Goal: Information Seeking & Learning: Learn about a topic

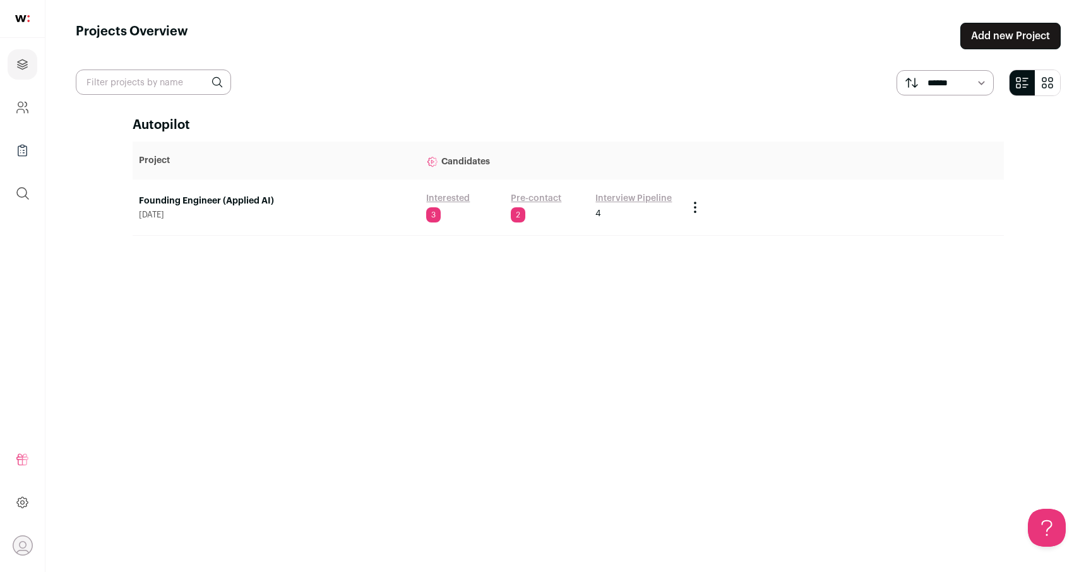
click at [250, 205] on link "Founding Engineer (Applied AI)" at bounding box center [276, 201] width 275 height 13
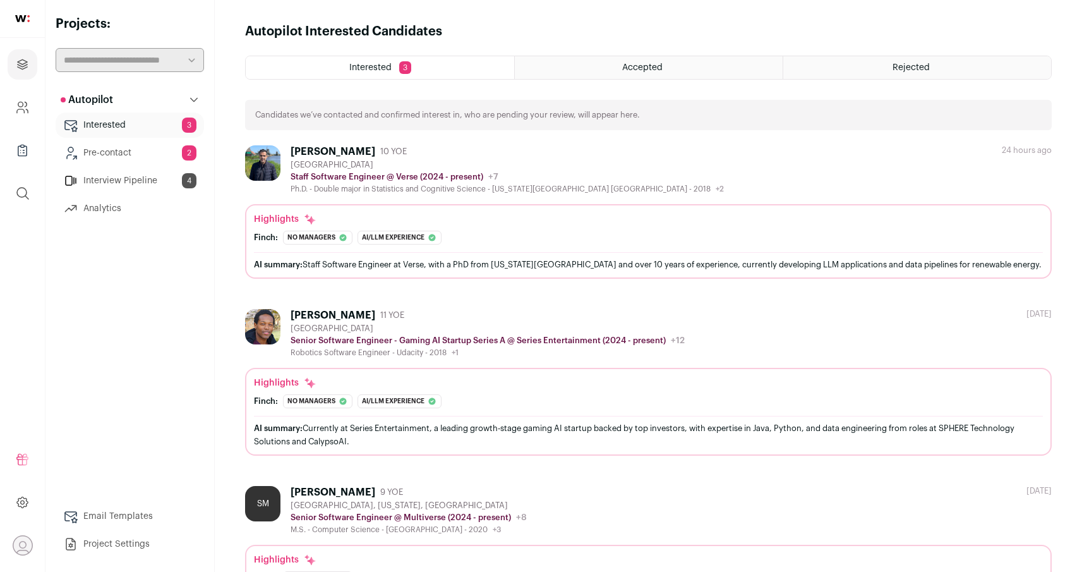
click at [251, 201] on div "[PERSON_NAME] 10 YOE [GEOGRAPHIC_DATA] Staff Software Engineer @ Verse (2024 - …" at bounding box center [648, 211] width 807 height 133
click at [614, 69] on div "Accepted" at bounding box center [649, 67] width 268 height 23
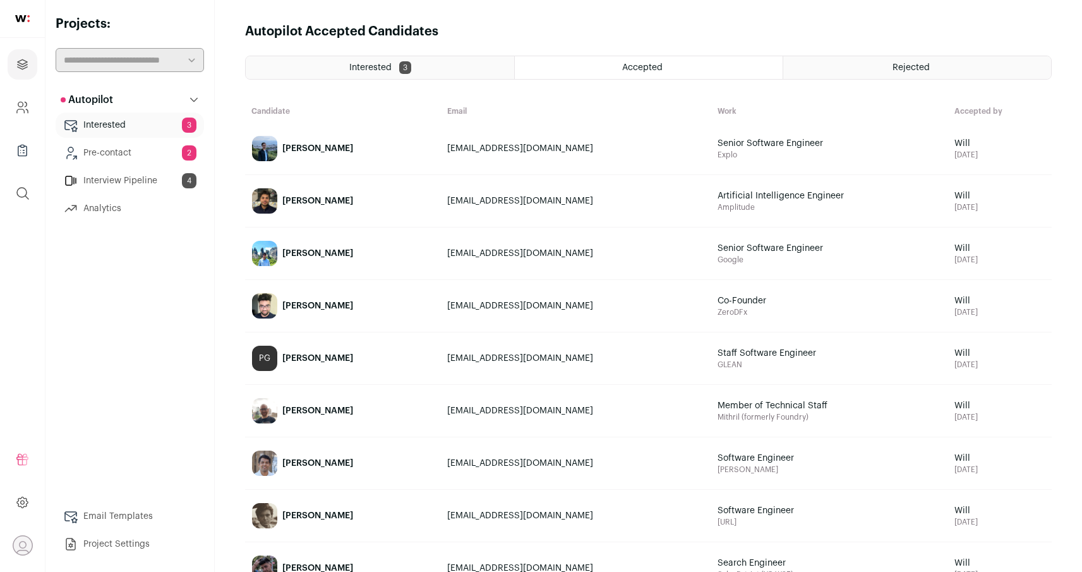
click at [475, 68] on div "Interested 3" at bounding box center [380, 67] width 268 height 23
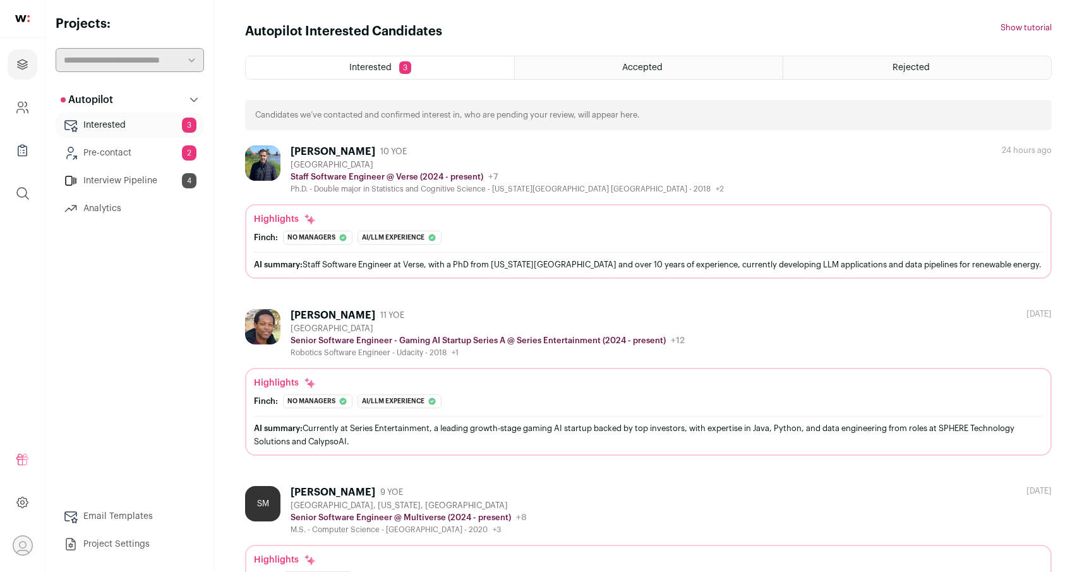
click at [651, 70] on span "Accepted" at bounding box center [642, 67] width 40 height 9
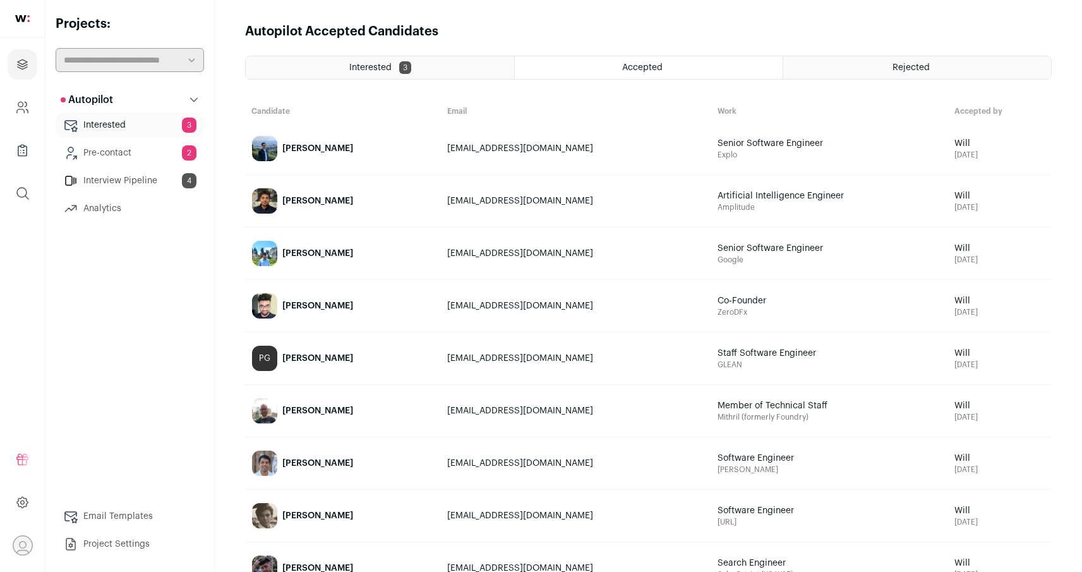
click at [356, 152] on link "[PERSON_NAME]" at bounding box center [343, 148] width 195 height 51
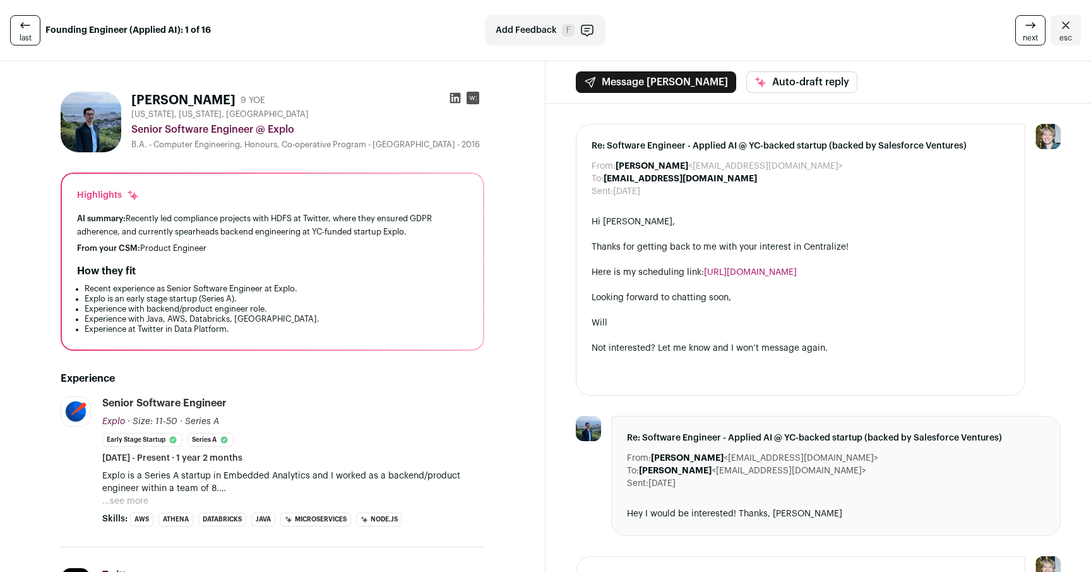
click at [418, 238] on div "AI summary: Recently led compliance projects with HDFS at Twitter, where they e…" at bounding box center [272, 225] width 391 height 27
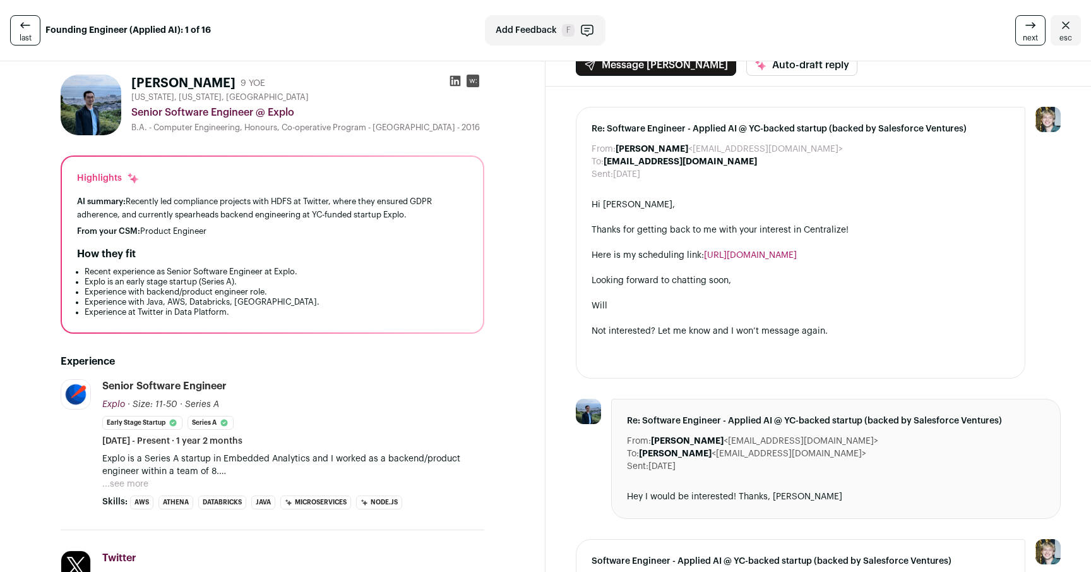
click at [407, 277] on li "Recent experience as Senior Software Engineer at Explo." at bounding box center [276, 272] width 383 height 10
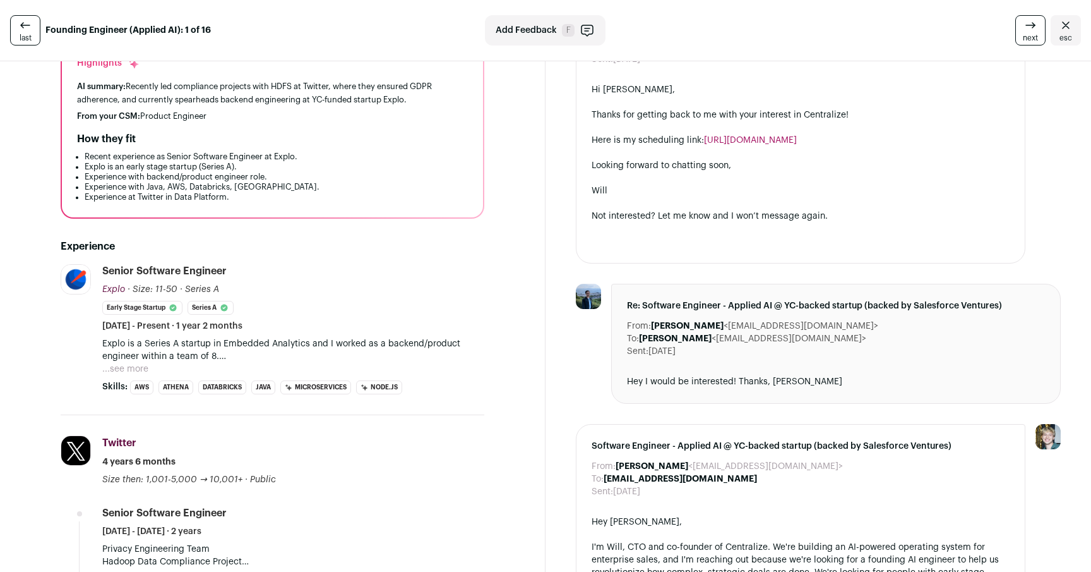
scroll to position [567, 0]
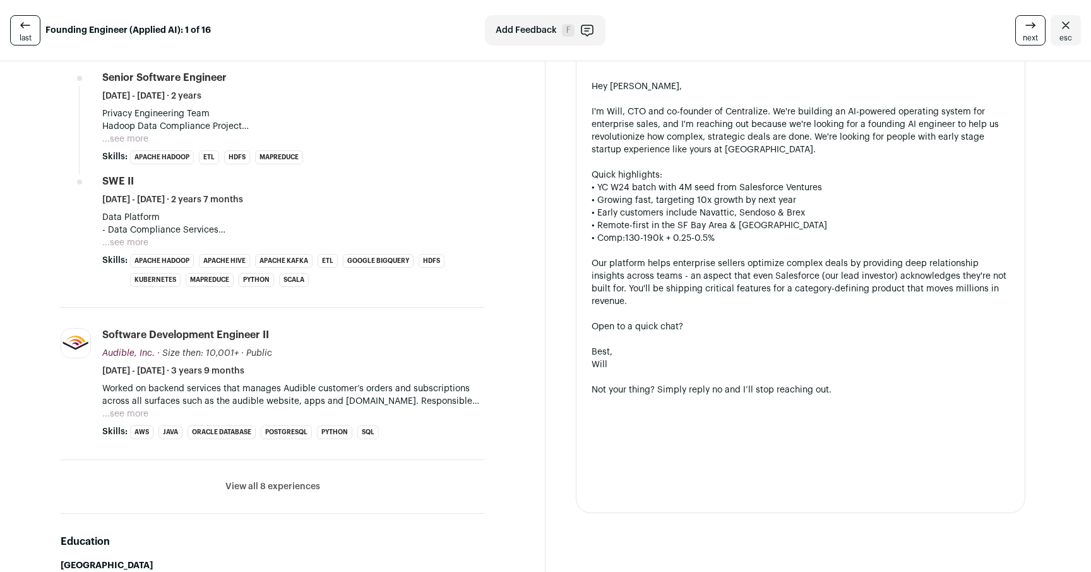
click at [301, 493] on button "View all 8 experiences" at bounding box center [272, 486] width 95 height 13
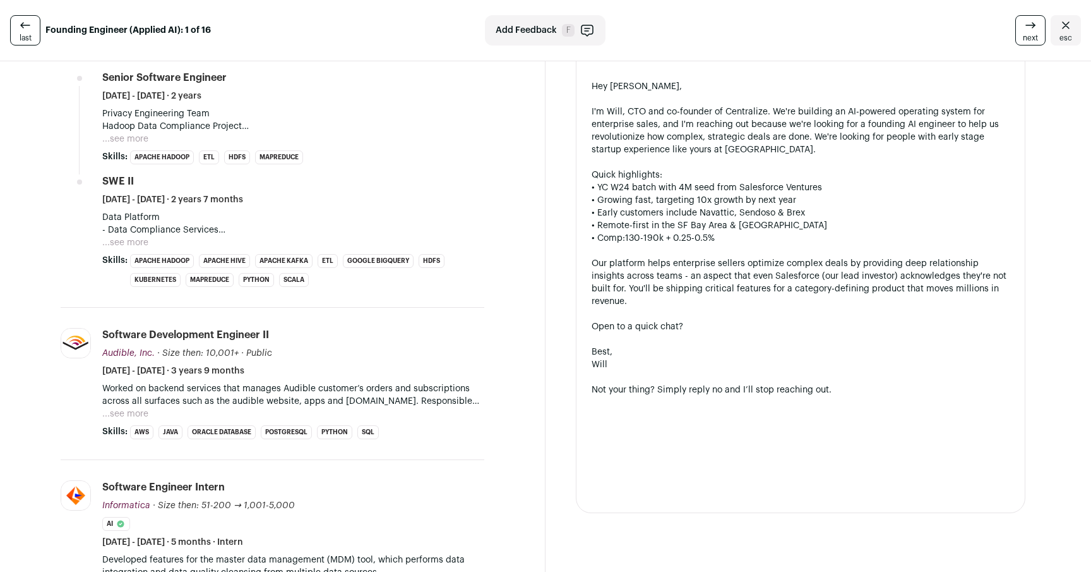
click at [428, 372] on div "Software Development Engineer II Audible, Inc. Audible, Inc. [DOMAIN_NAME] Add …" at bounding box center [293, 352] width 382 height 49
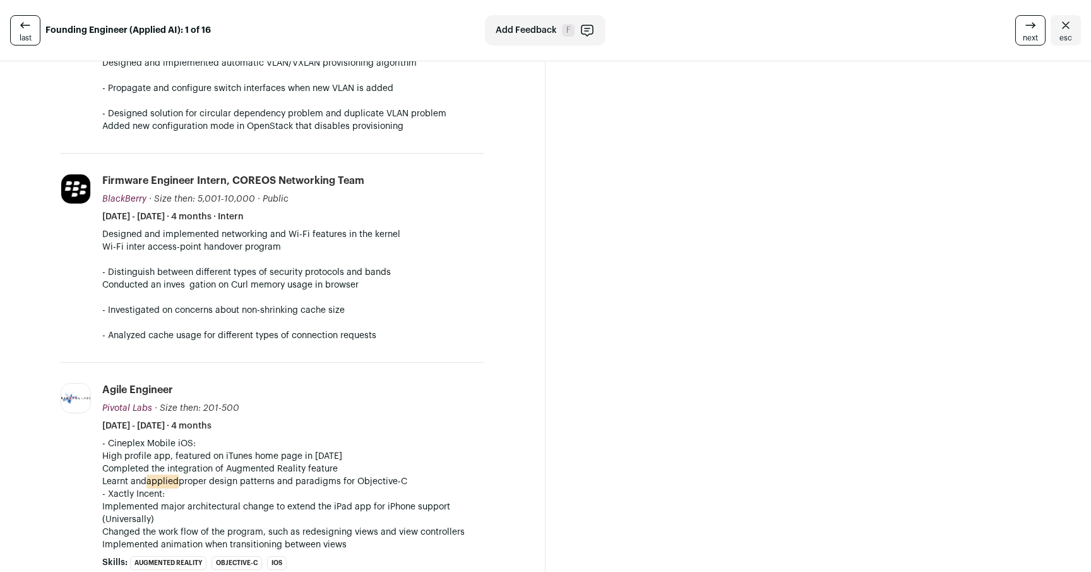
click at [551, 386] on div "Message [PERSON_NAME] Auto-draft reply From: [PERSON_NAME] <[EMAIL_ADDRESS][DOM…" at bounding box center [819, 376] width 546 height 3188
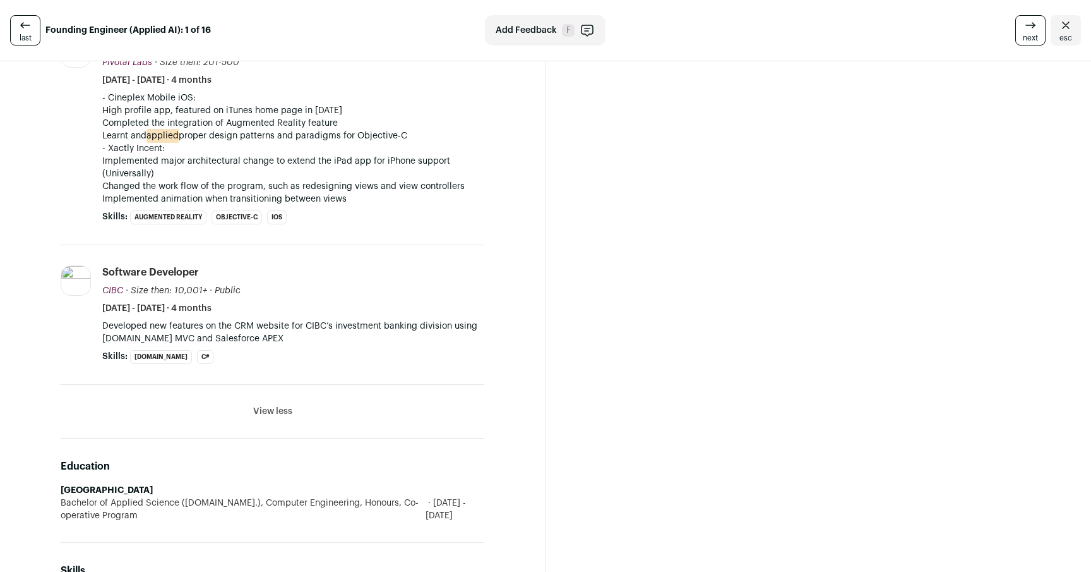
scroll to position [1665, 0]
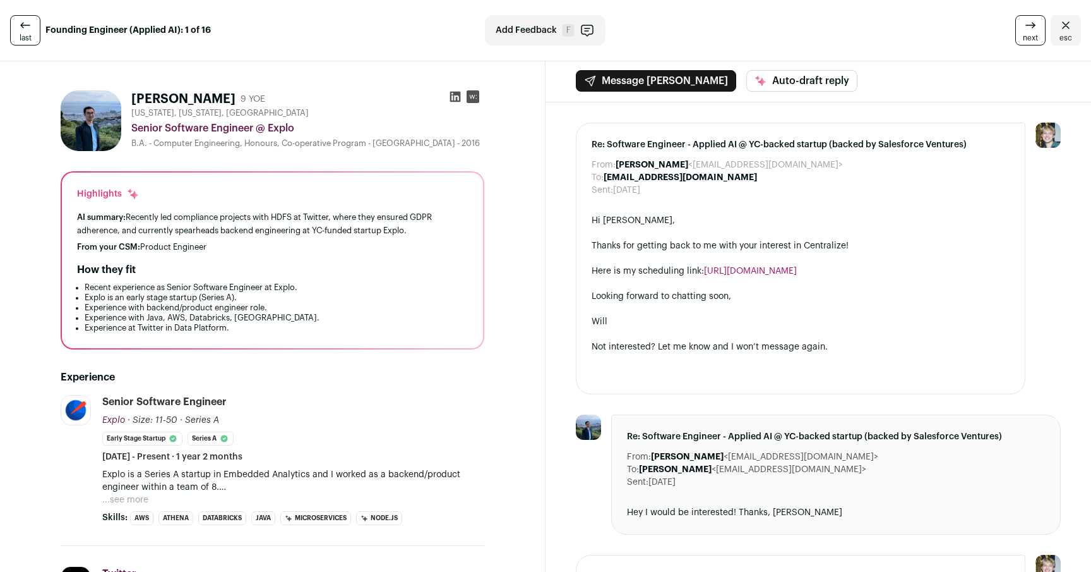
scroll to position [0, 0]
click at [395, 314] on li "Experience with backend/product engineer role." at bounding box center [276, 309] width 383 height 10
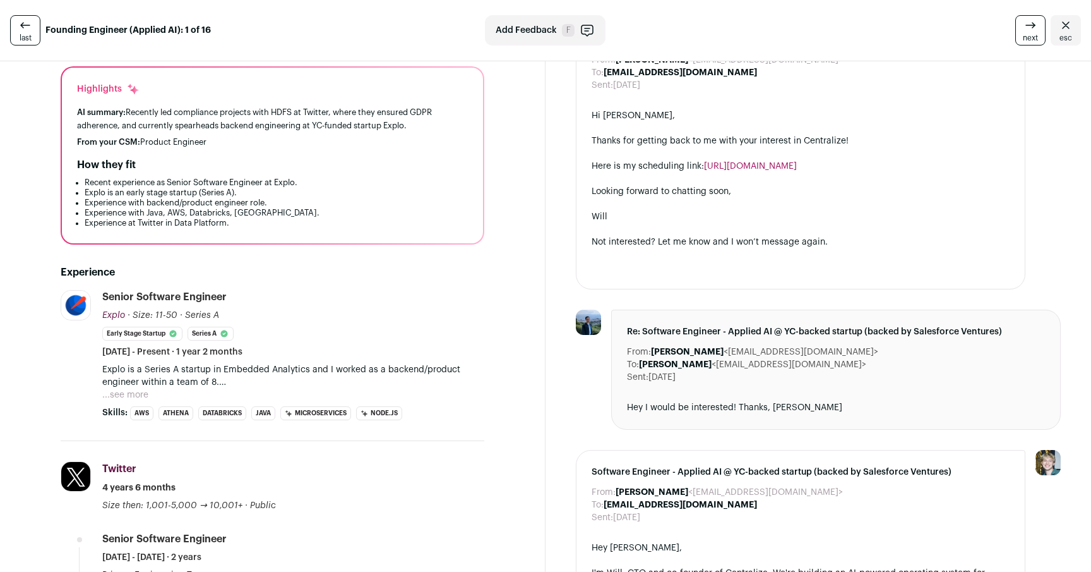
scroll to position [112, 0]
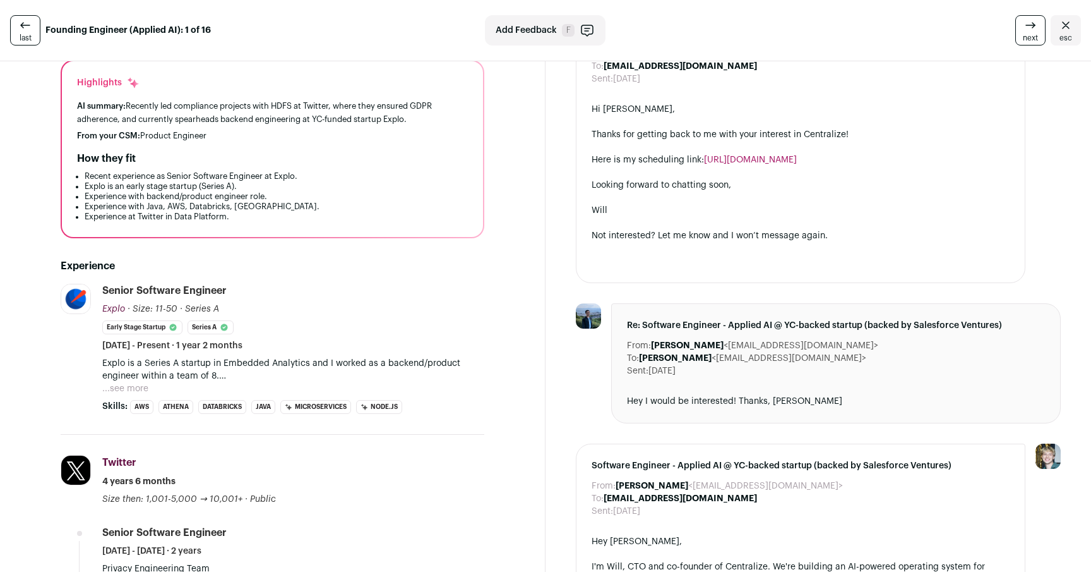
click at [149, 390] on p "- Exports Localization and Formatting Updated export APIs to support localizati…" at bounding box center [293, 388] width 382 height 13
click at [131, 392] on button "...see more" at bounding box center [125, 388] width 46 height 13
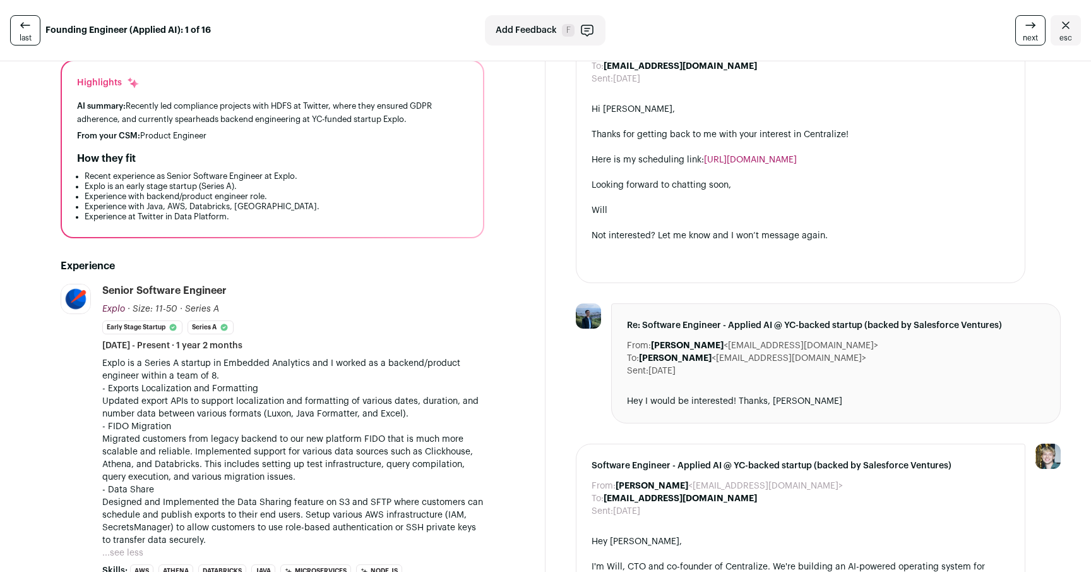
click at [320, 395] on p "- Exports Localization and Formatting Updated export APIs to support localizati…" at bounding box center [293, 401] width 382 height 38
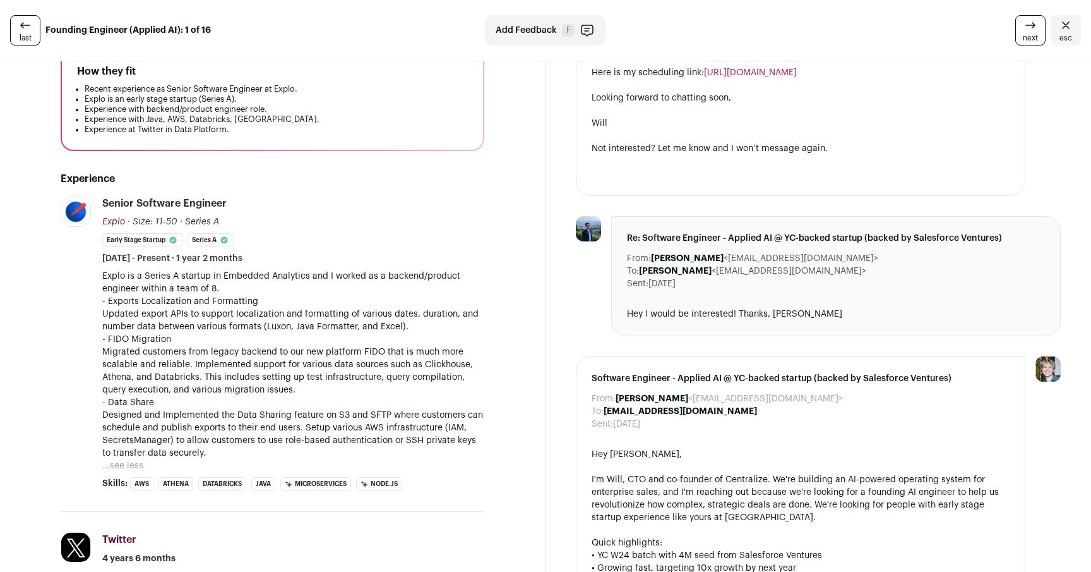
scroll to position [201, 0]
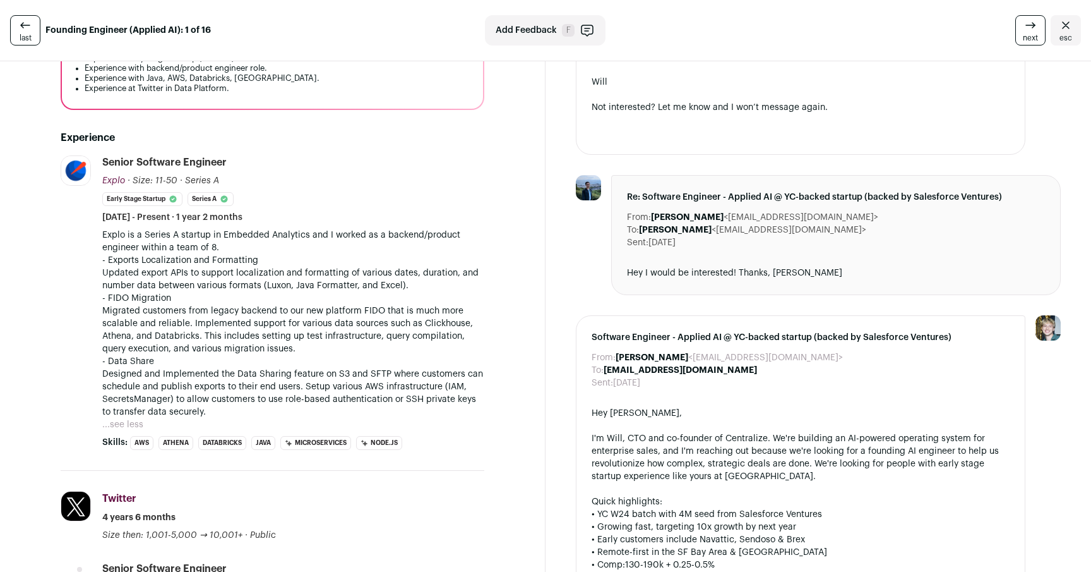
scroll to position [280, 0]
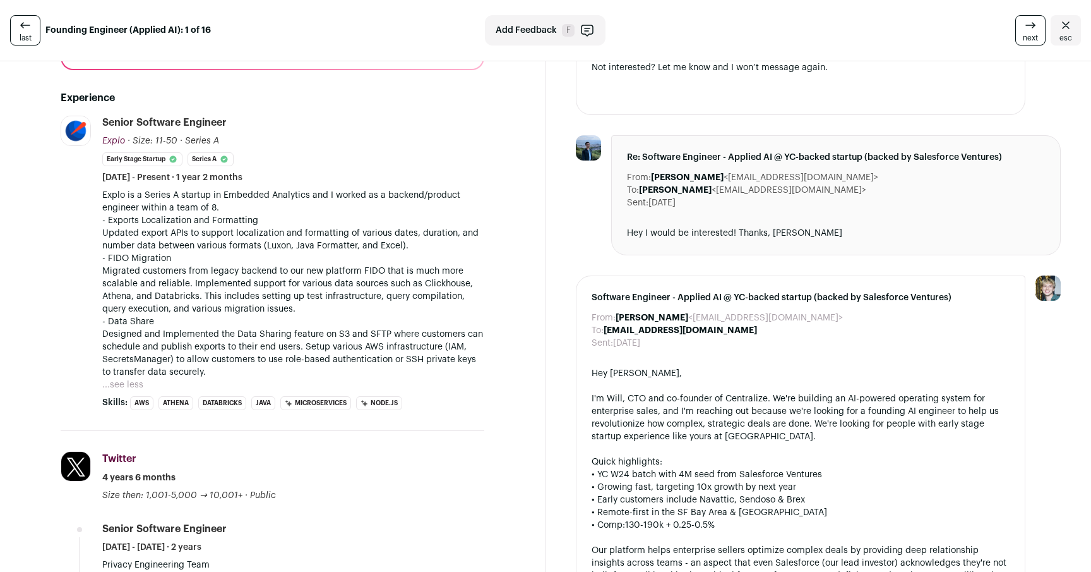
click at [333, 261] on p "- FIDO Migration Migrated customers from legacy backend to our new platform FID…" at bounding box center [293, 283] width 382 height 63
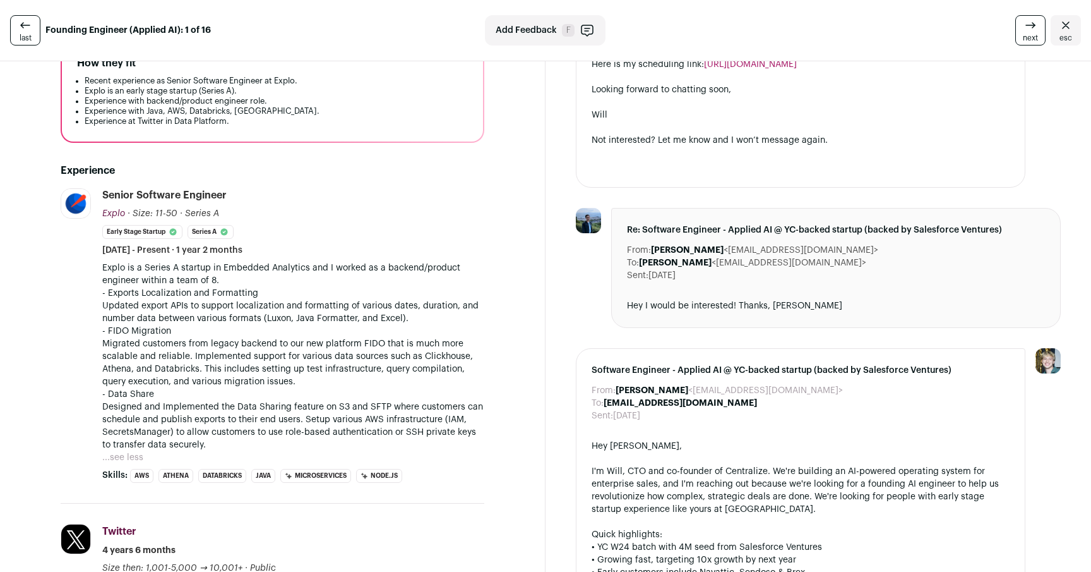
scroll to position [11, 0]
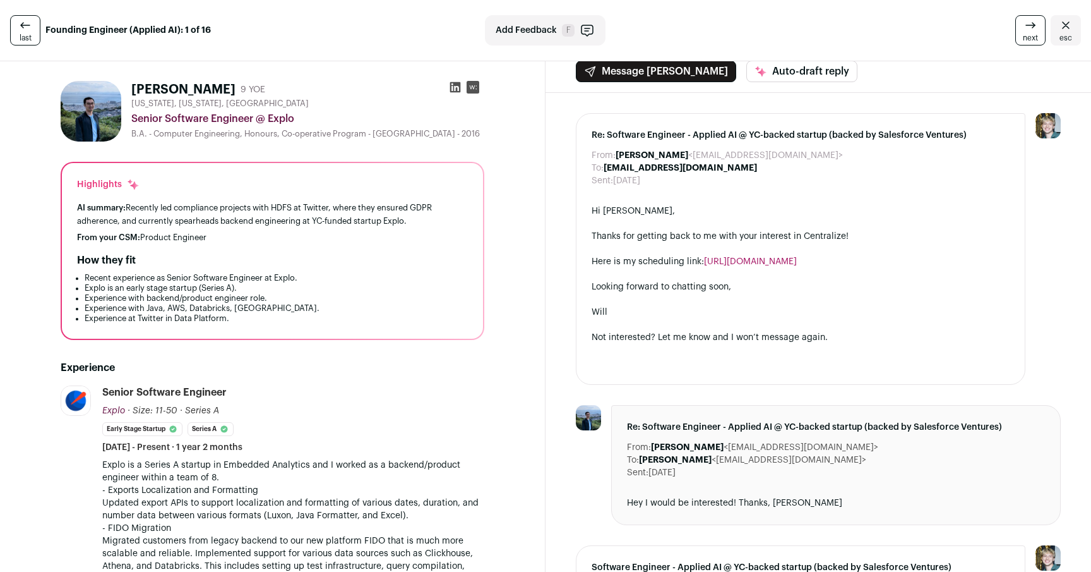
click at [452, 87] on icon at bounding box center [455, 87] width 13 height 13
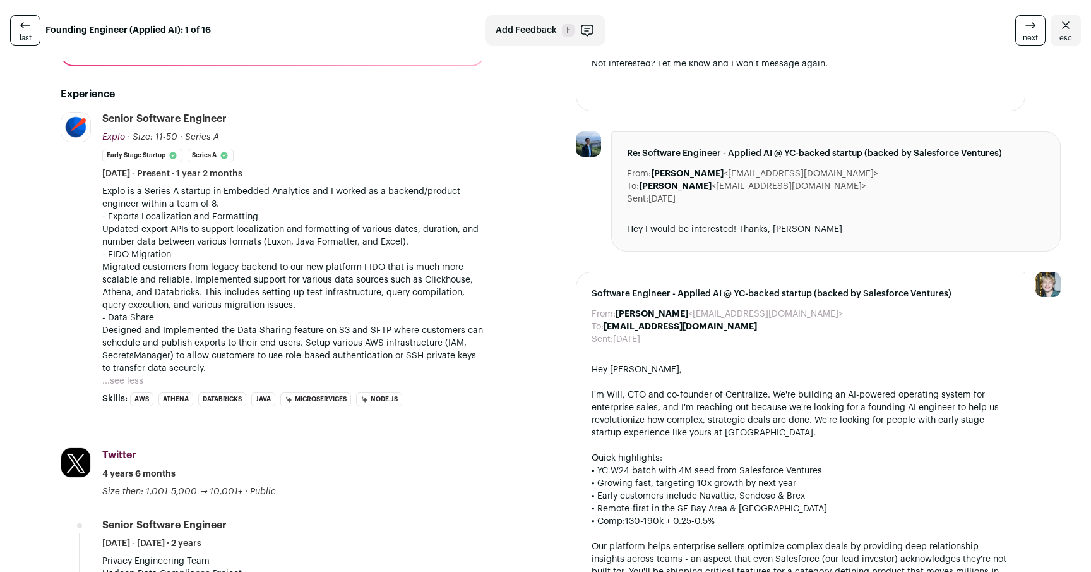
click at [479, 283] on p "- FIDO Migration Migrated customers from legacy backend to our new platform FID…" at bounding box center [293, 279] width 382 height 63
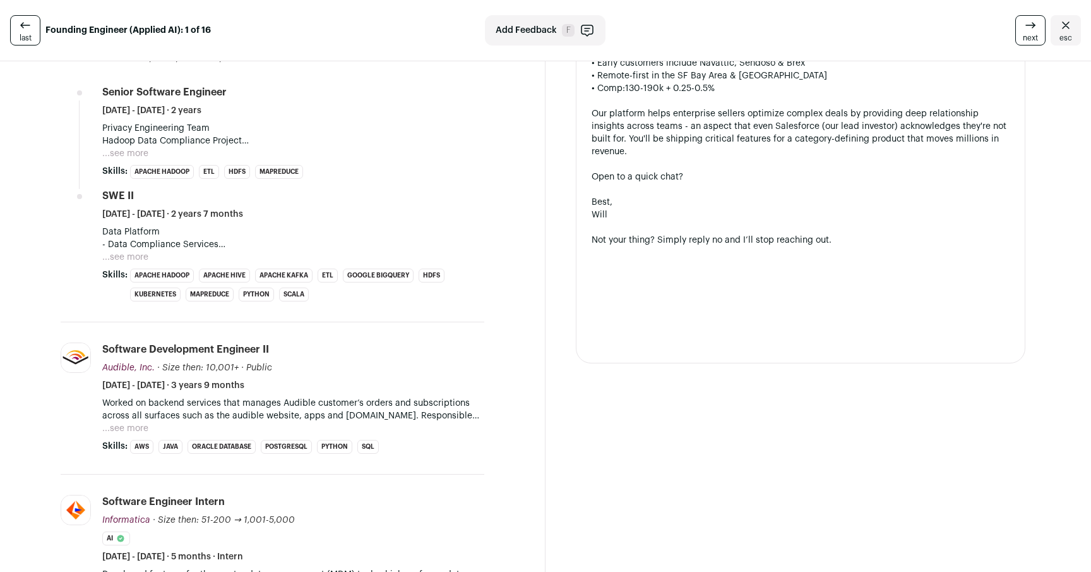
scroll to position [753, 0]
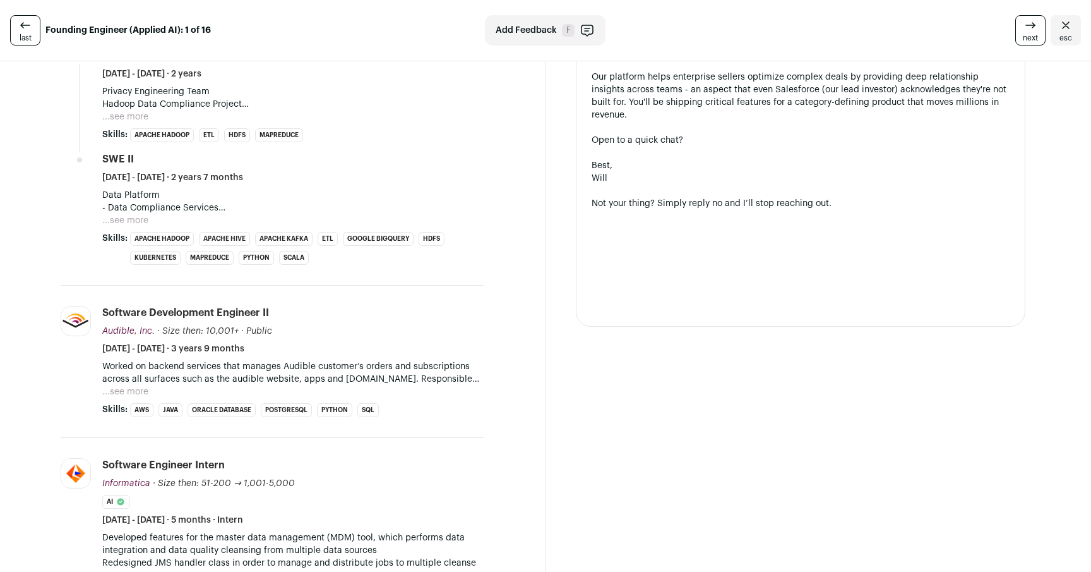
click at [146, 385] on p "Worked on backend services that manages Audible customer’s orders and subscript…" at bounding box center [293, 372] width 382 height 25
click at [140, 398] on button "...see more" at bounding box center [125, 391] width 46 height 13
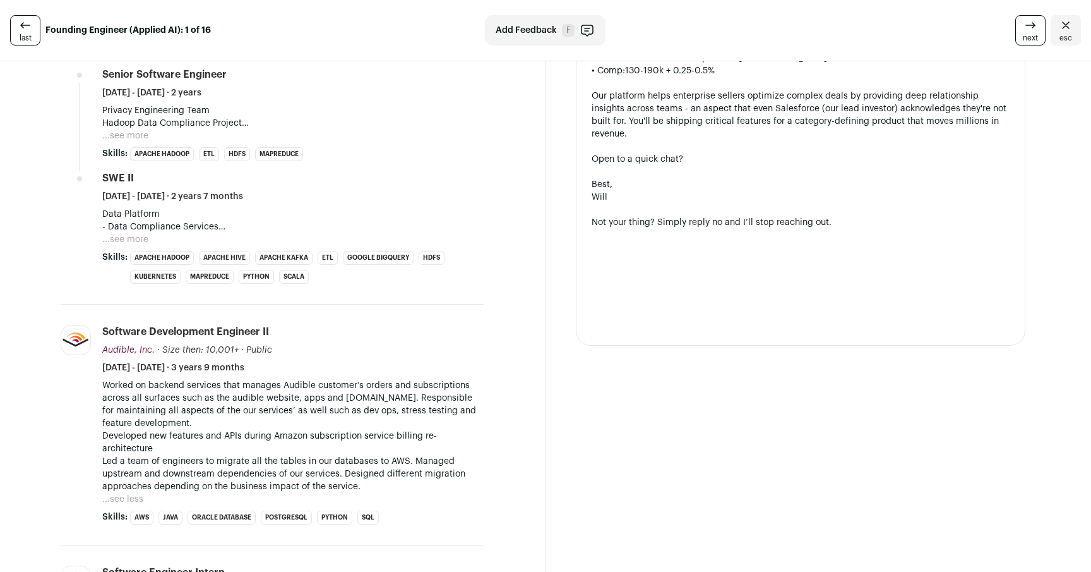
scroll to position [731, 0]
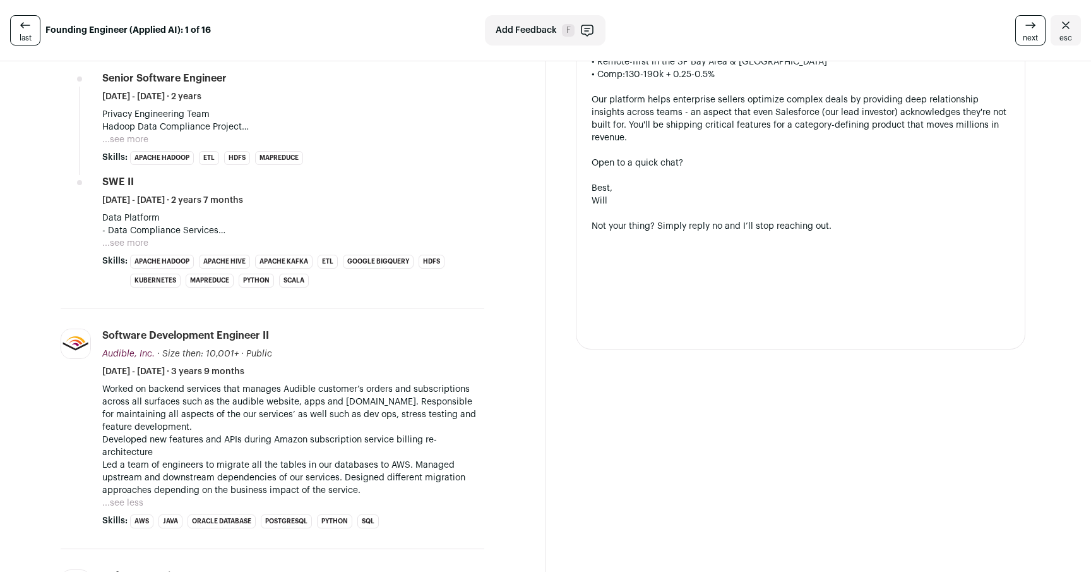
click at [114, 249] on button "...see more" at bounding box center [125, 243] width 46 height 13
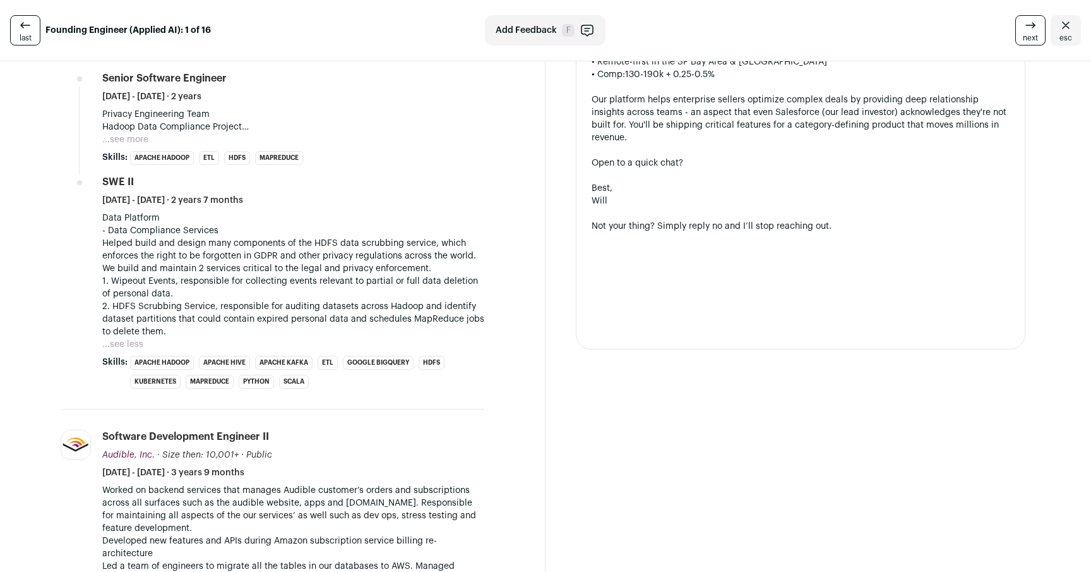
click at [136, 143] on button "...see more" at bounding box center [125, 139] width 46 height 13
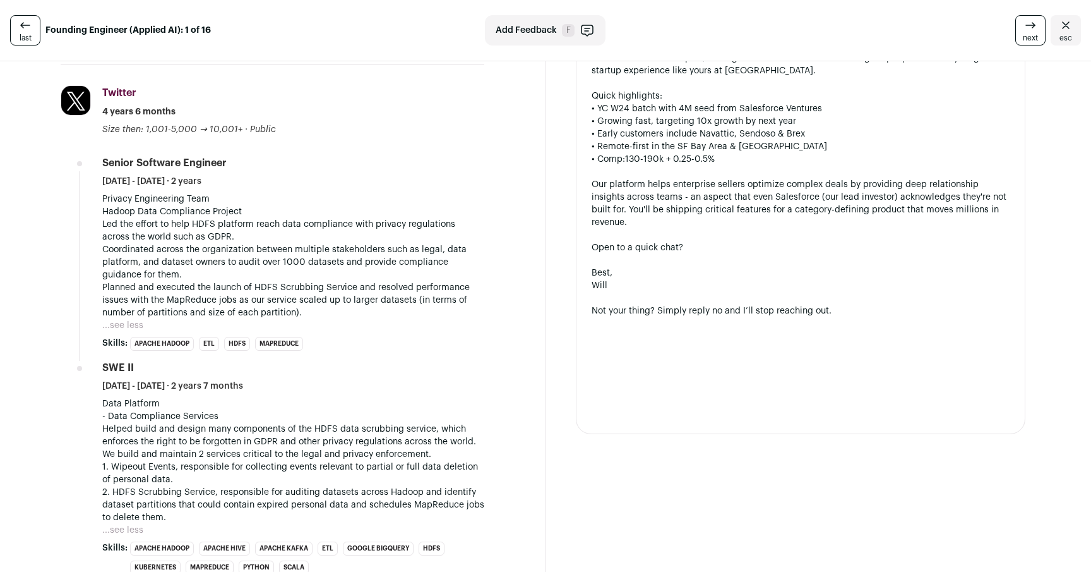
click at [364, 289] on p "Privacy Engineering Team Hadoop Data Compliance Project Led the effort to help …" at bounding box center [293, 256] width 382 height 126
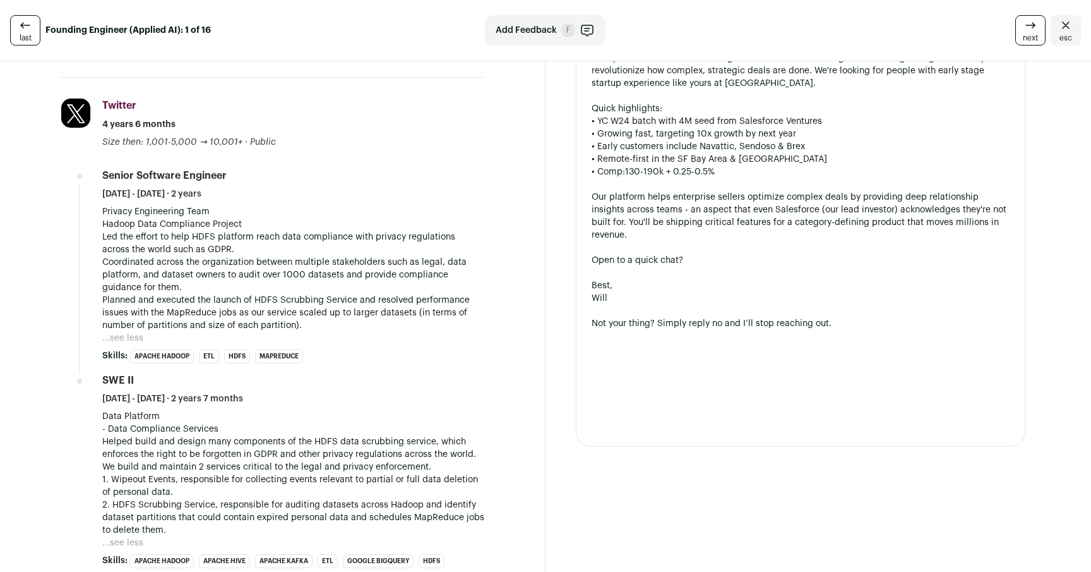
scroll to position [625, 0]
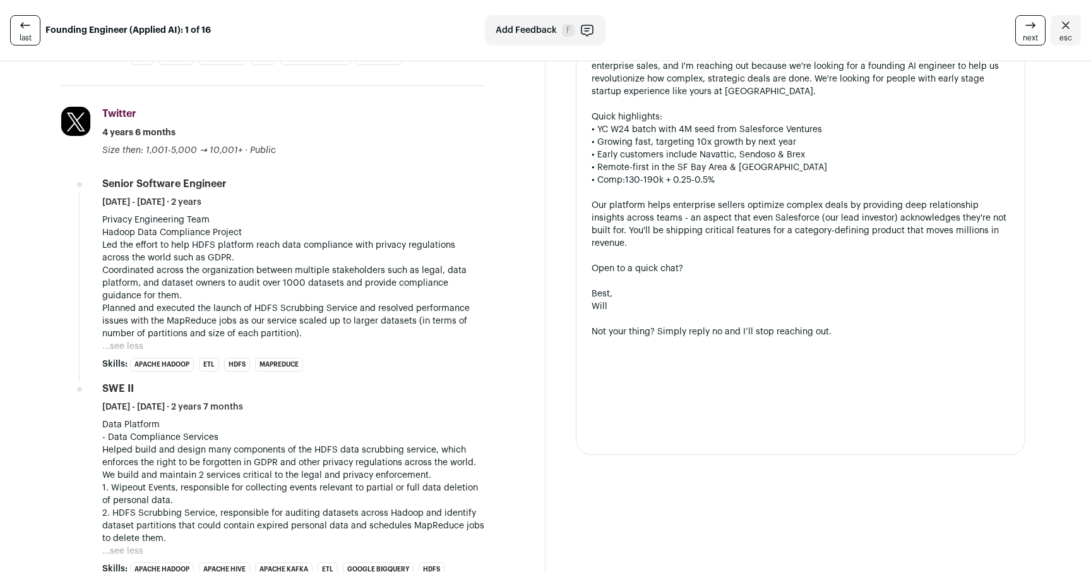
click at [405, 303] on p "Privacy Engineering Team Hadoop Data Compliance Project Led the effort to help …" at bounding box center [293, 276] width 382 height 126
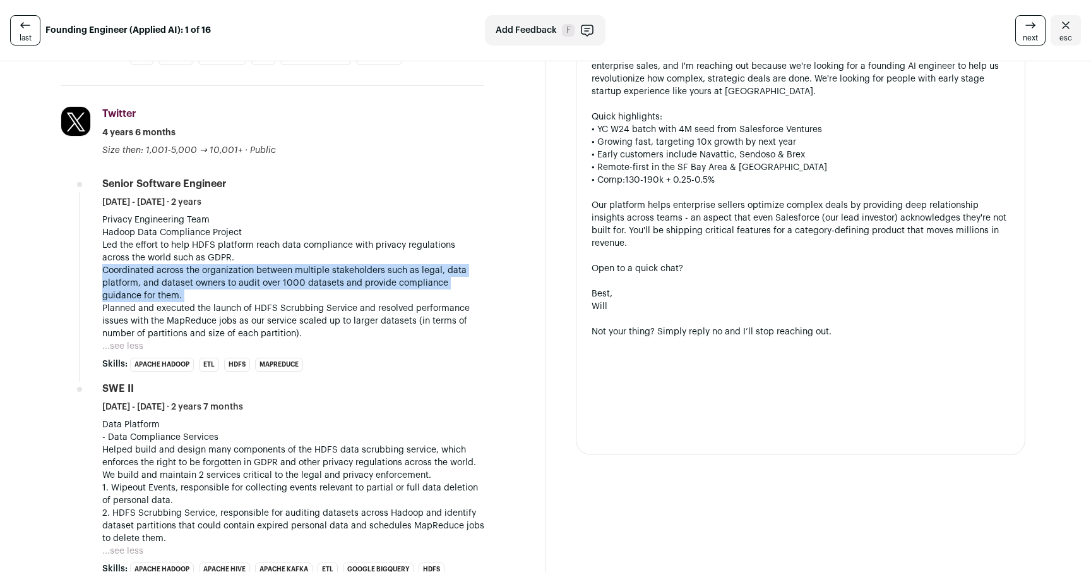
click at [405, 303] on p "Privacy Engineering Team Hadoop Data Compliance Project Led the effort to help …" at bounding box center [293, 276] width 382 height 126
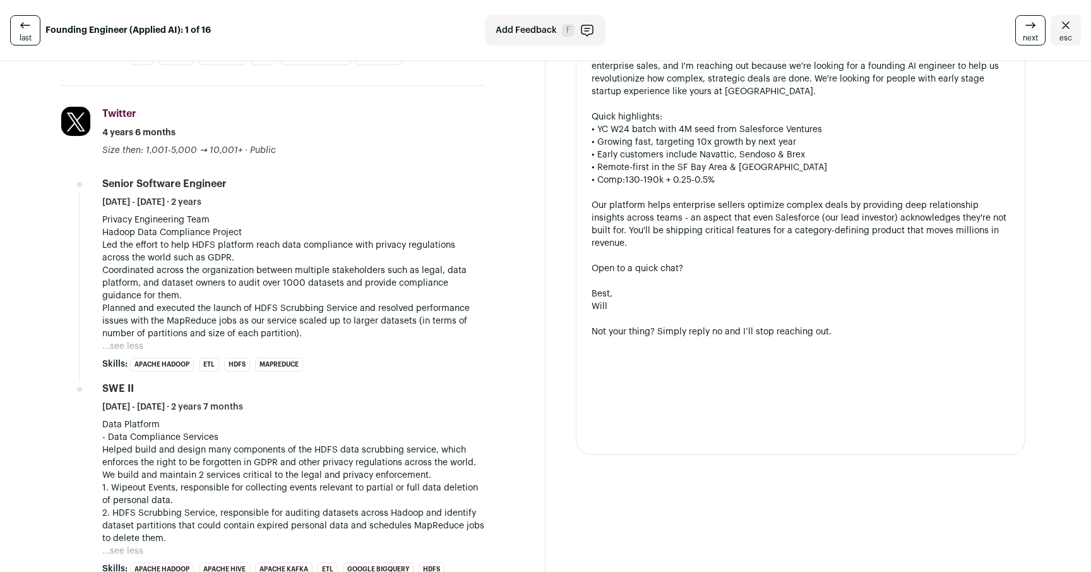
click at [414, 289] on p "Privacy Engineering Team Hadoop Data Compliance Project Led the effort to help …" at bounding box center [293, 276] width 382 height 126
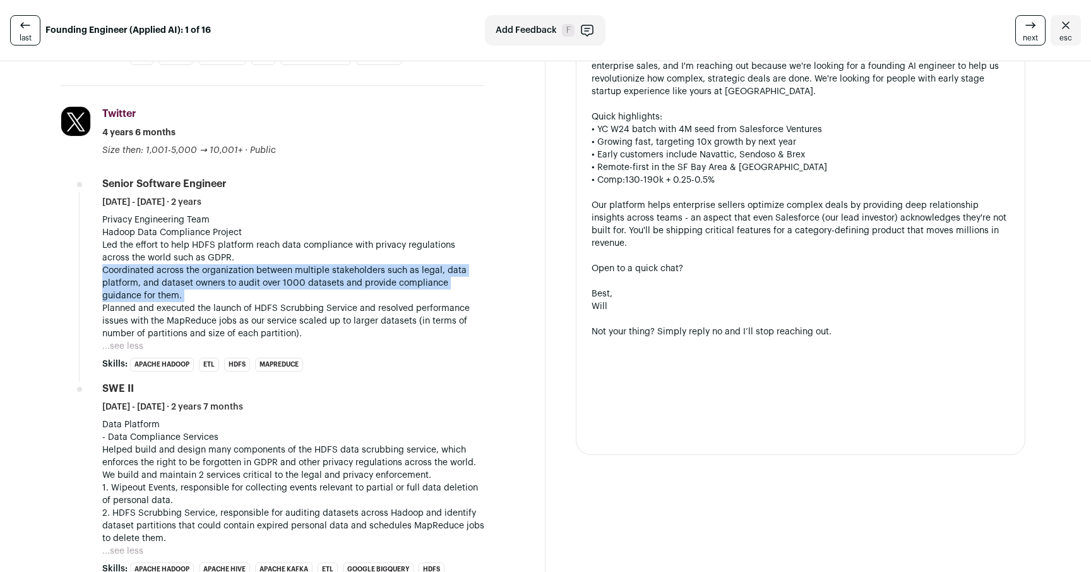
drag, startPoint x: 414, startPoint y: 289, endPoint x: 426, endPoint y: 289, distance: 12.0
click at [414, 289] on p "Privacy Engineering Team Hadoop Data Compliance Project Led the effort to help …" at bounding box center [293, 276] width 382 height 126
click at [461, 294] on p "Privacy Engineering Team Hadoop Data Compliance Project Led the effort to help …" at bounding box center [293, 276] width 382 height 126
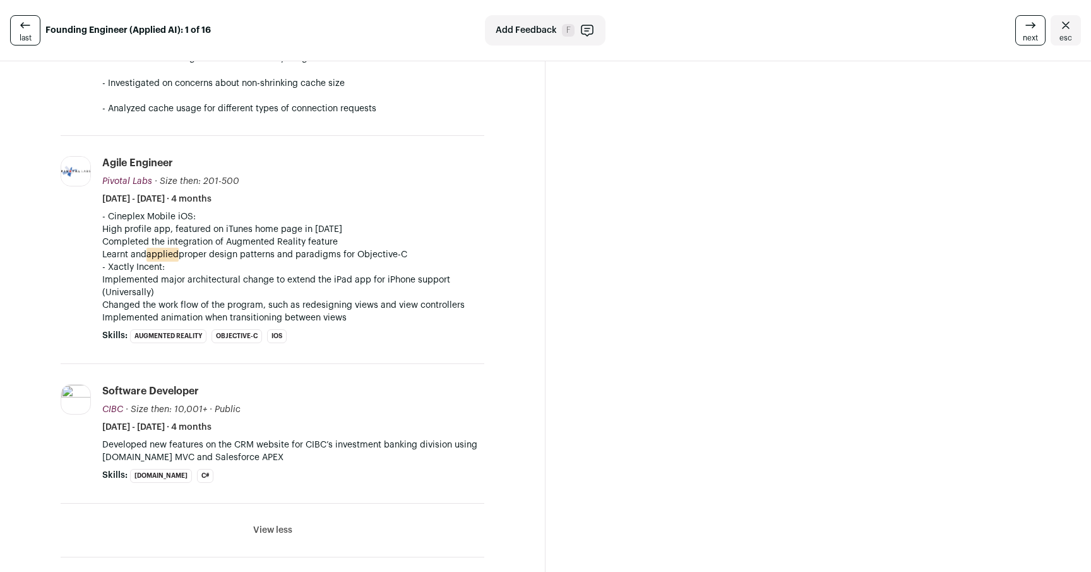
scroll to position [2226, 0]
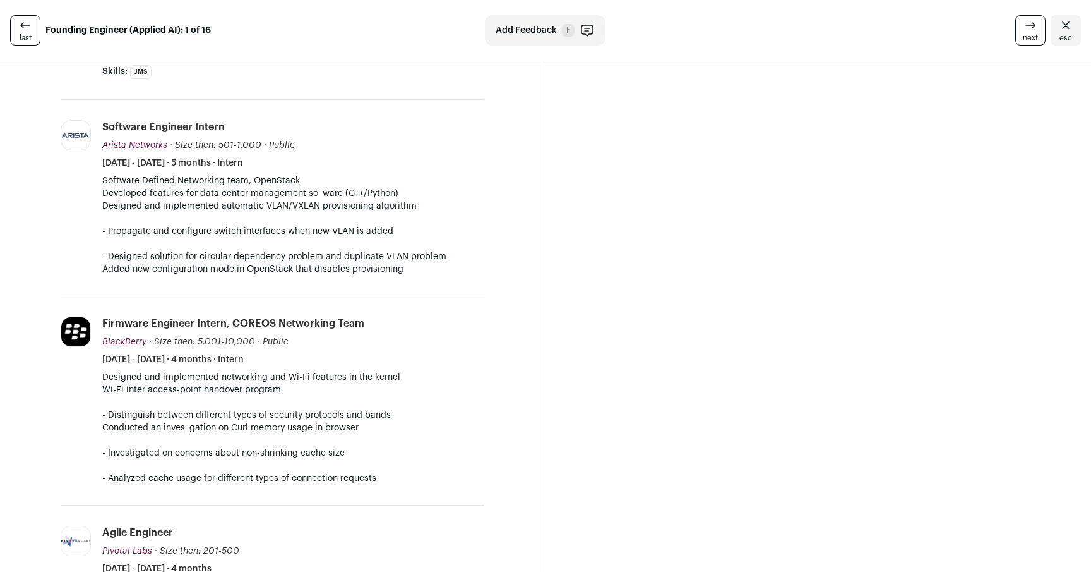
click at [534, 279] on section "[PERSON_NAME] 9 YOE [US_STATE], [US_STATE], [GEOGRAPHIC_DATA] Senior Software E…" at bounding box center [273, 291] width 546 height 3643
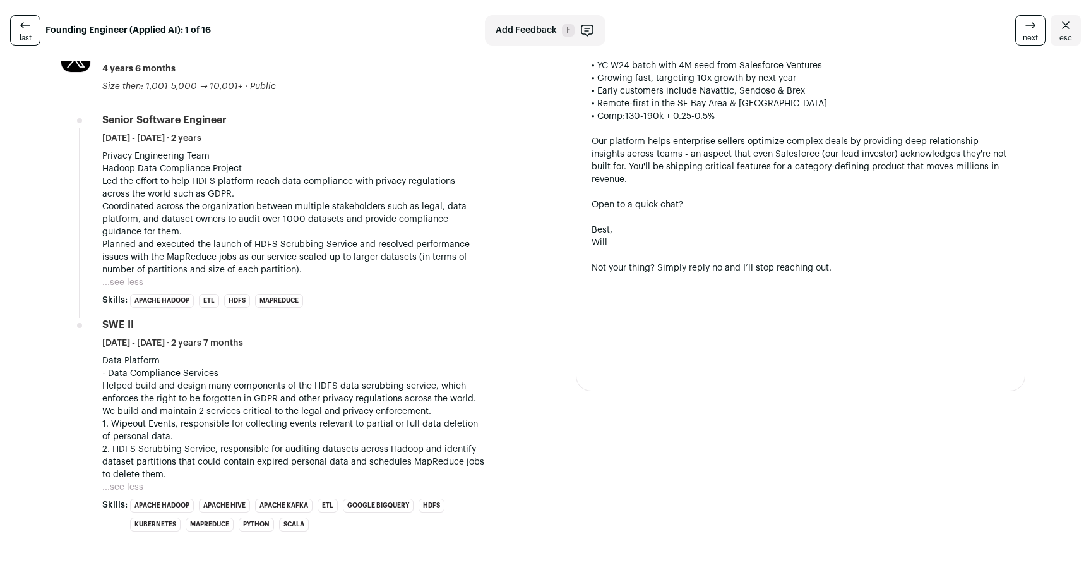
scroll to position [683, 0]
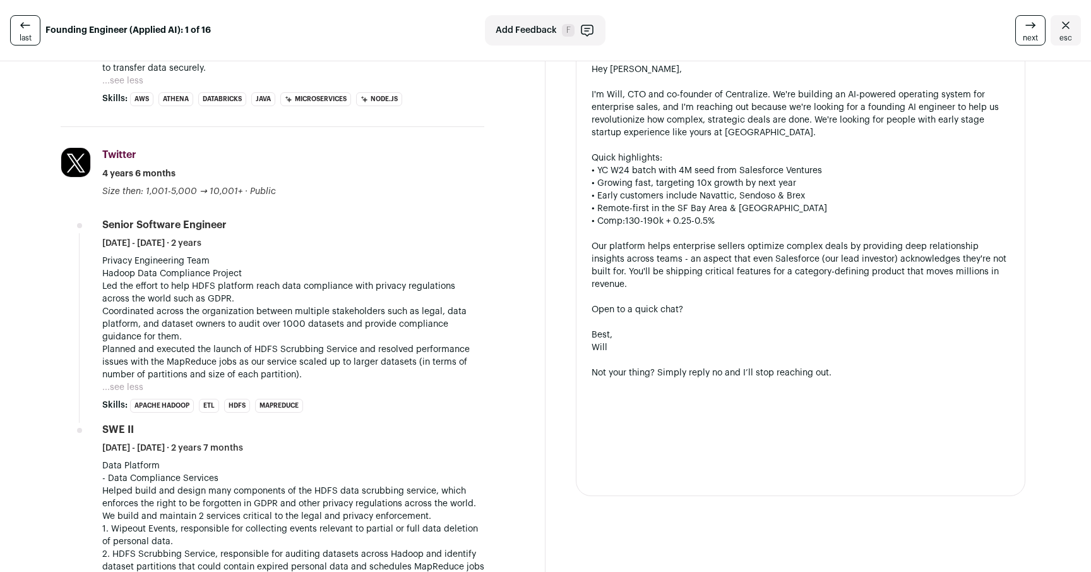
scroll to position [582, 0]
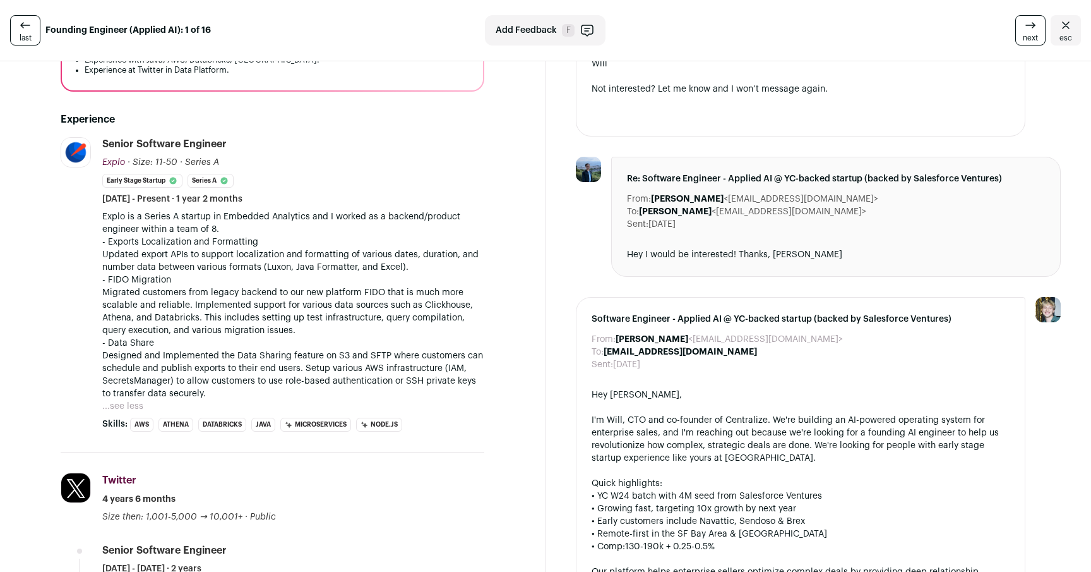
scroll to position [258, 0]
click at [330, 282] on p "- FIDO Migration Migrated customers from legacy backend to our new platform FID…" at bounding box center [293, 305] width 382 height 63
click at [331, 299] on p "- FIDO Migration Migrated customers from legacy backend to our new platform FID…" at bounding box center [293, 305] width 382 height 63
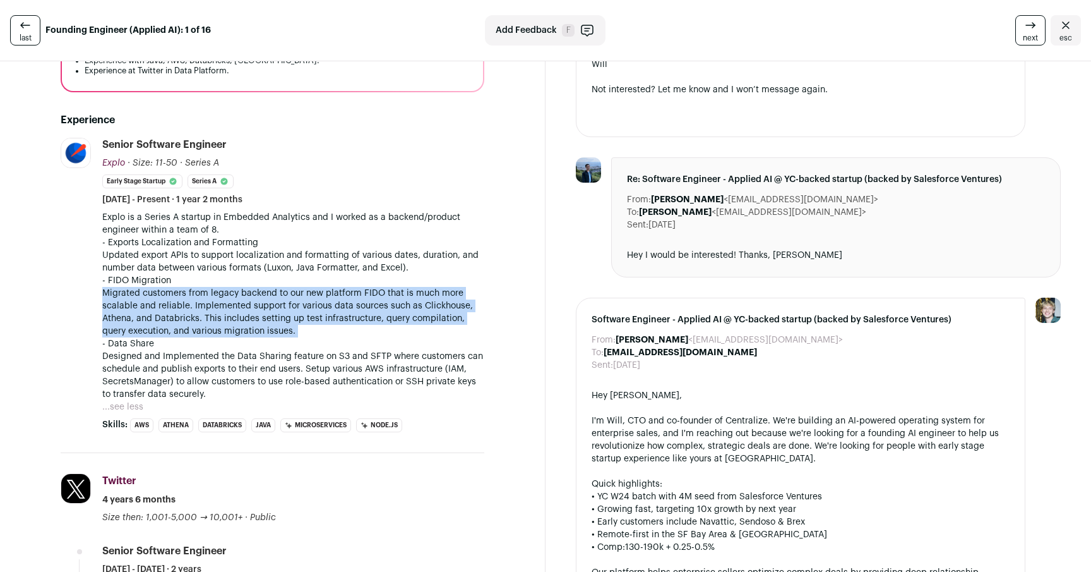
click at [331, 299] on p "- FIDO Migration Migrated customers from legacy backend to our new platform FID…" at bounding box center [293, 305] width 382 height 63
click at [345, 301] on p "- FIDO Migration Migrated customers from legacy backend to our new platform FID…" at bounding box center [293, 305] width 382 height 63
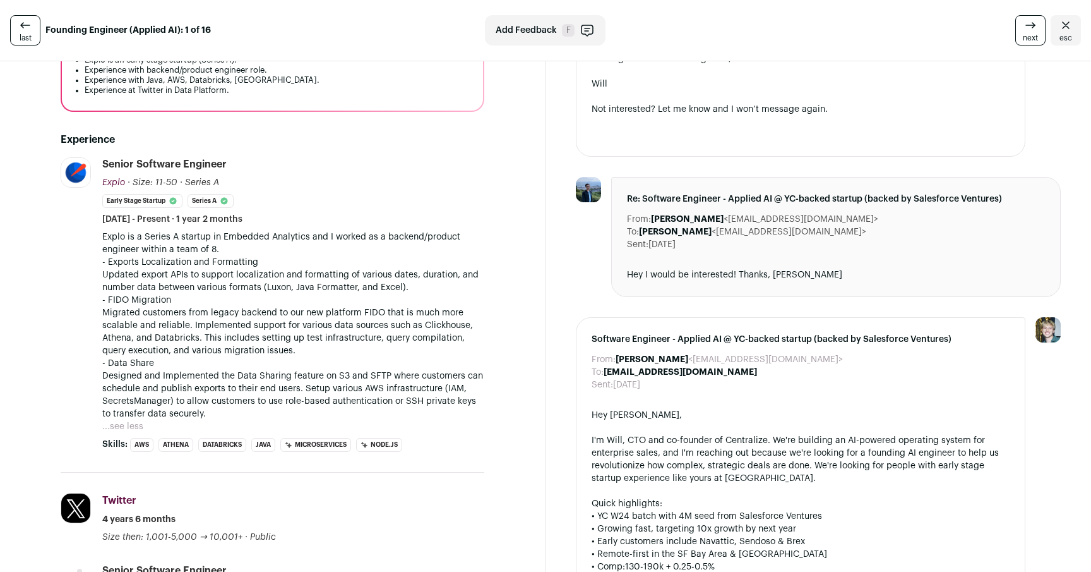
click at [738, 265] on div "Re: Software Engineer - Applied AI @ YC-backed startup (backed by Salesforce Ve…" at bounding box center [836, 237] width 450 height 120
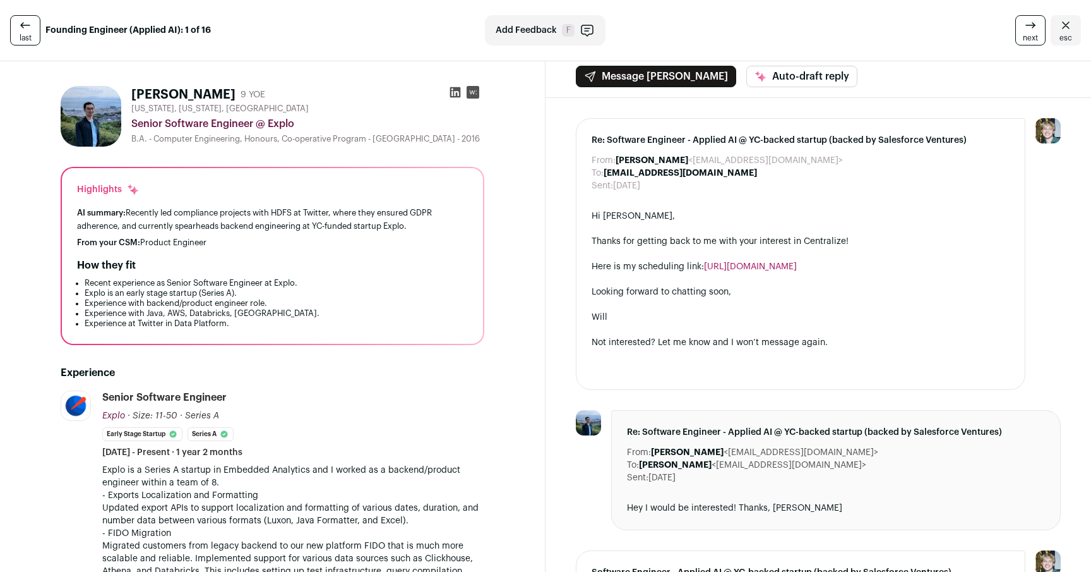
scroll to position [0, 0]
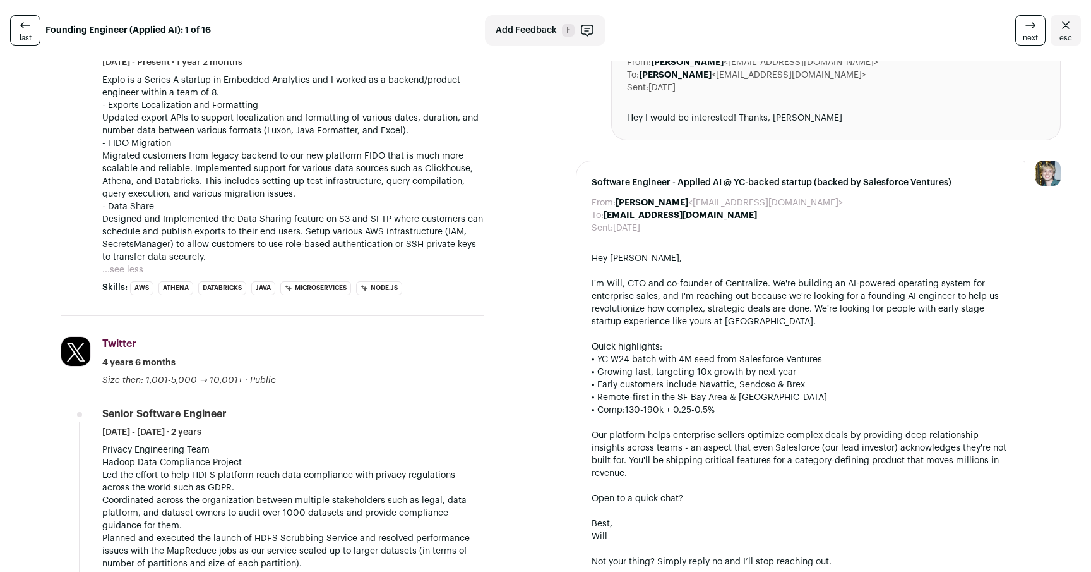
click at [764, 313] on div "I'm Will, CTO and co-founder of Centralize. We're building an AI-powered operat…" at bounding box center [801, 302] width 418 height 51
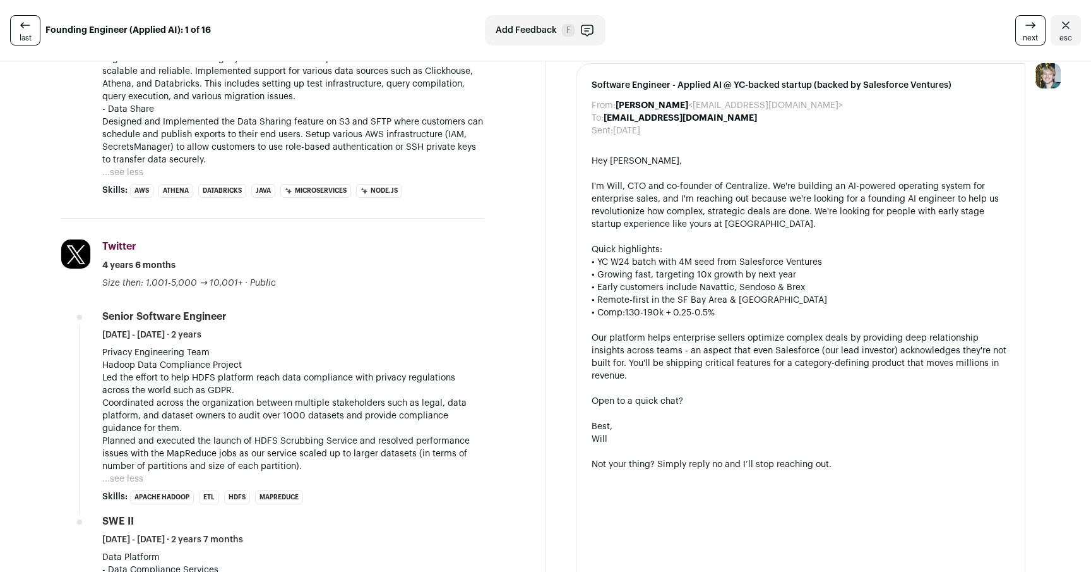
click at [736, 347] on div "Our platform helps enterprise sellers optimize complex deals by providing deep …" at bounding box center [801, 357] width 418 height 51
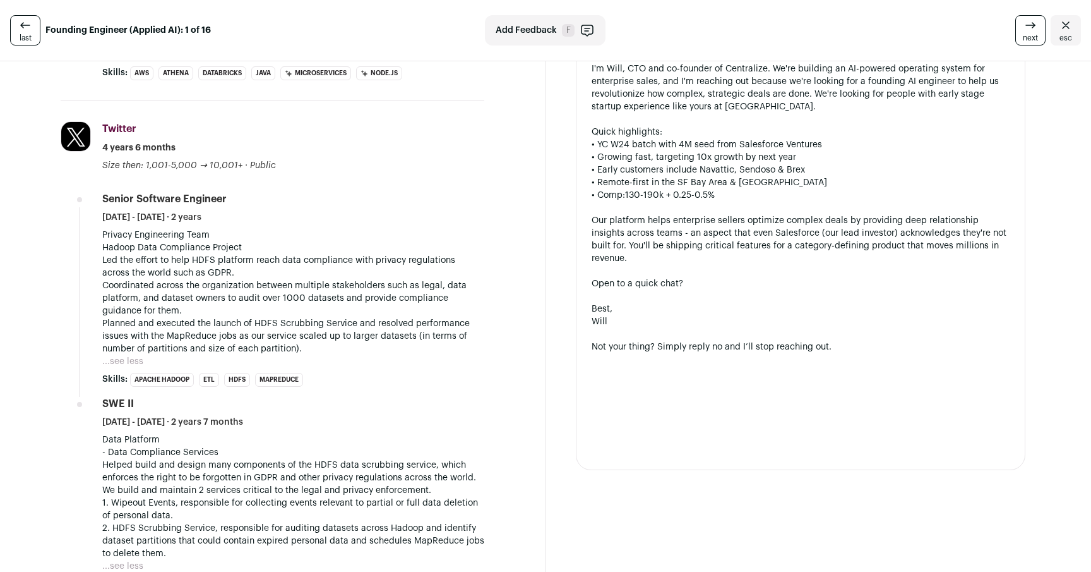
click at [735, 347] on div "Not your thing? Simply reply no and I’ll stop reaching out." at bounding box center [801, 346] width 418 height 13
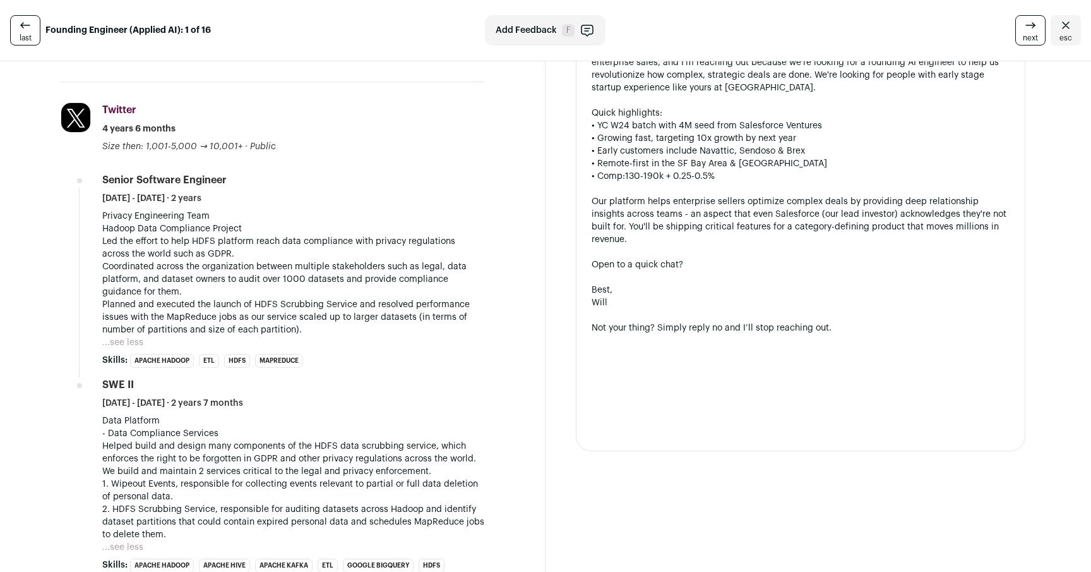
scroll to position [635, 0]
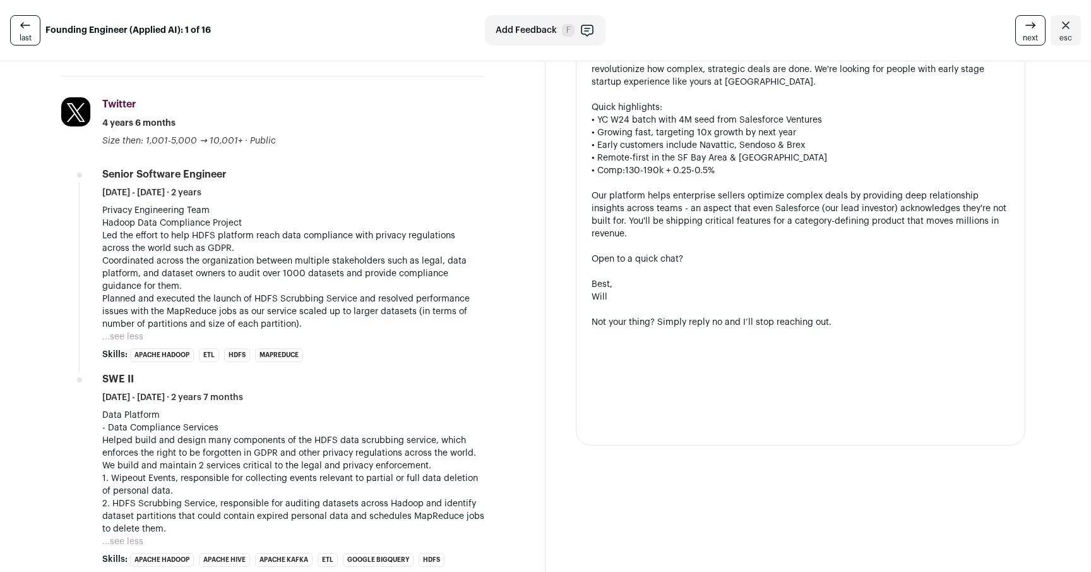
click at [734, 348] on div at bounding box center [801, 347] width 418 height 13
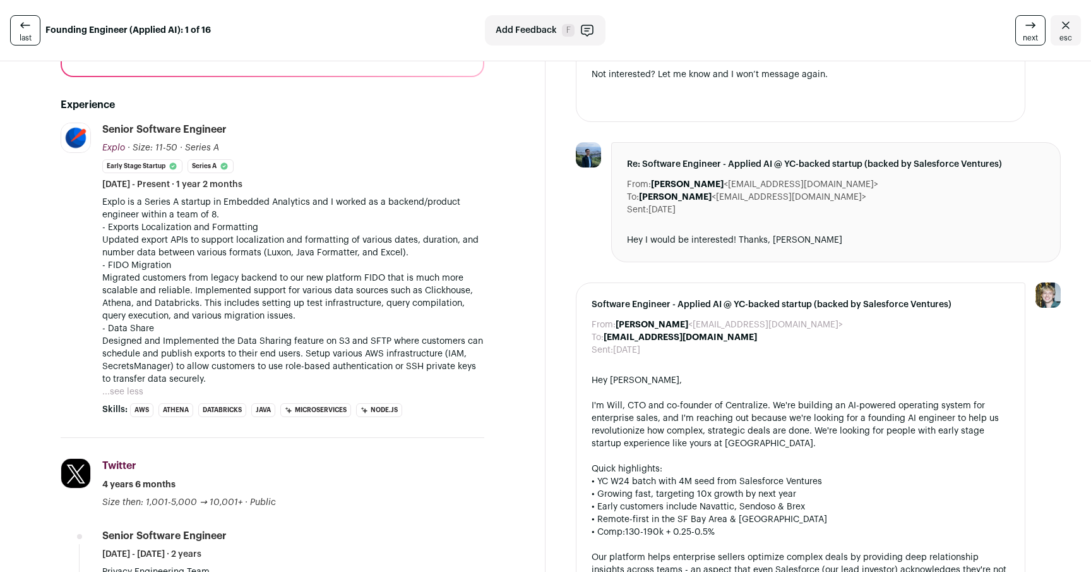
scroll to position [618, 0]
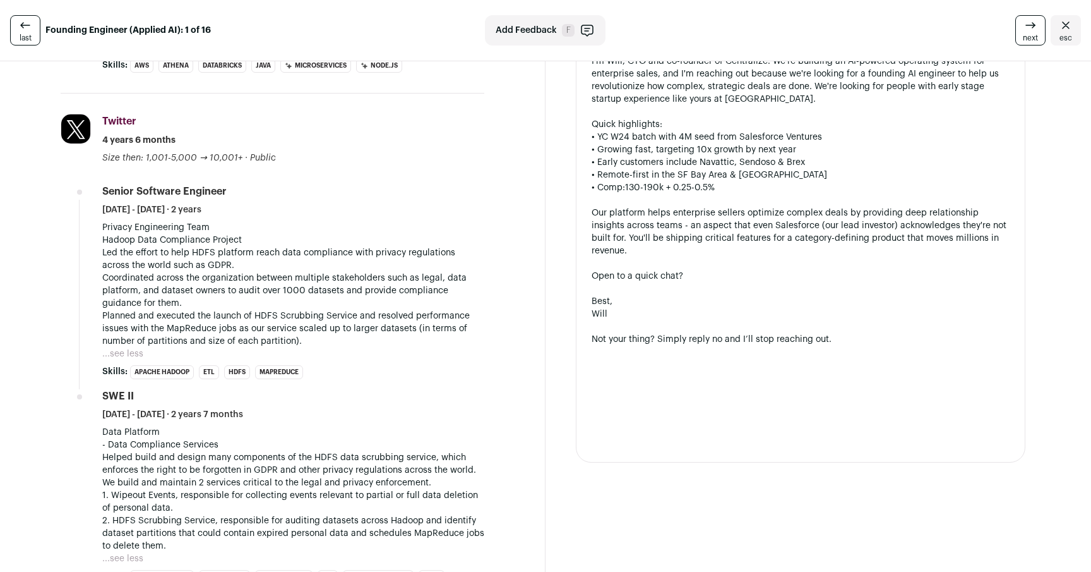
click at [436, 306] on p "Privacy Engineering Team Hadoop Data Compliance Project Led the effort to help …" at bounding box center [293, 284] width 382 height 126
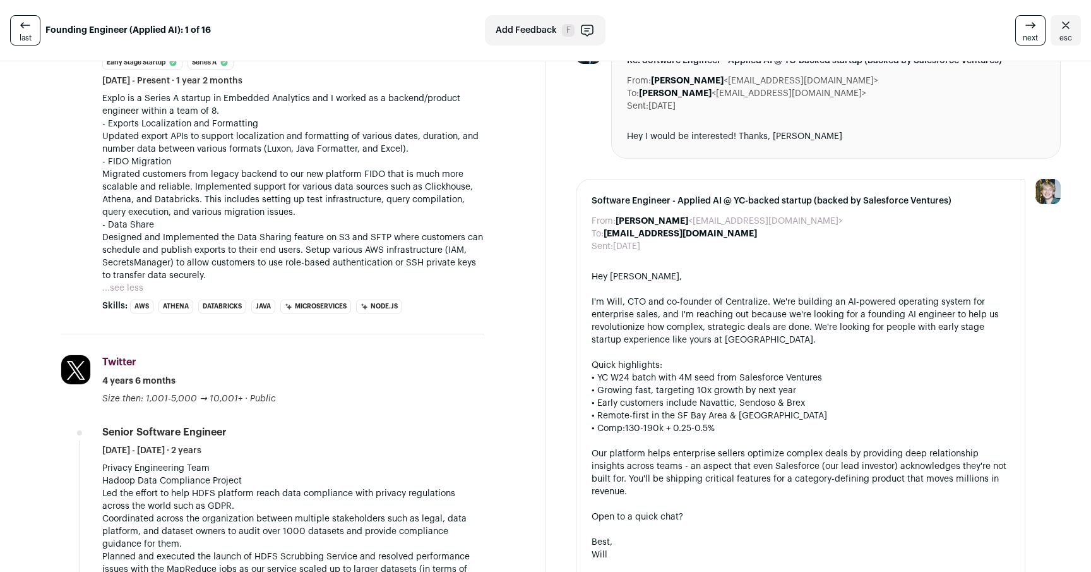
scroll to position [356, 0]
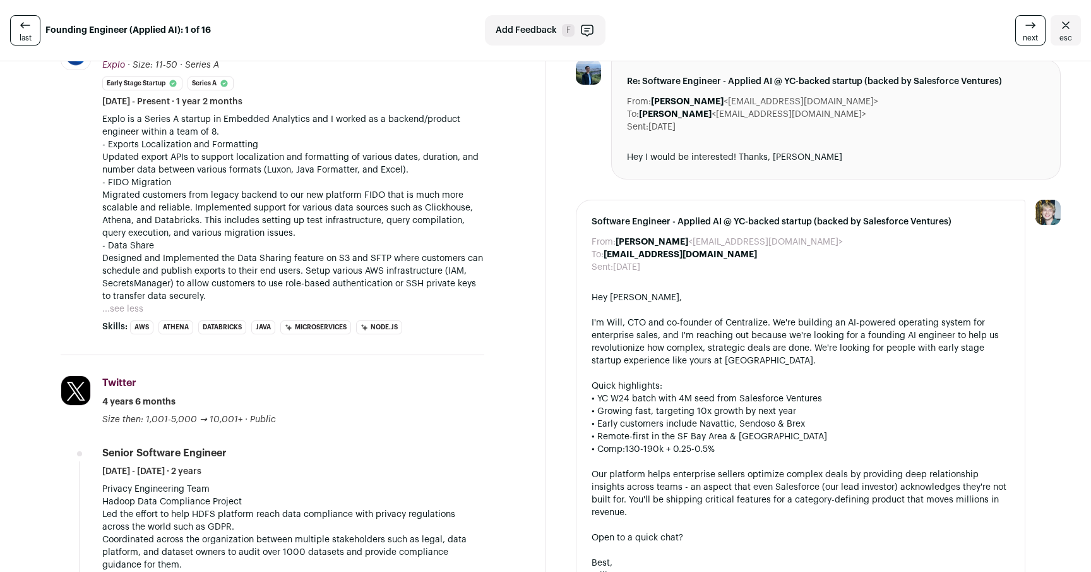
click at [437, 263] on p "- Data Share Designed and Implemented the Data Sharing feature on S3 and SFTP w…" at bounding box center [293, 270] width 382 height 63
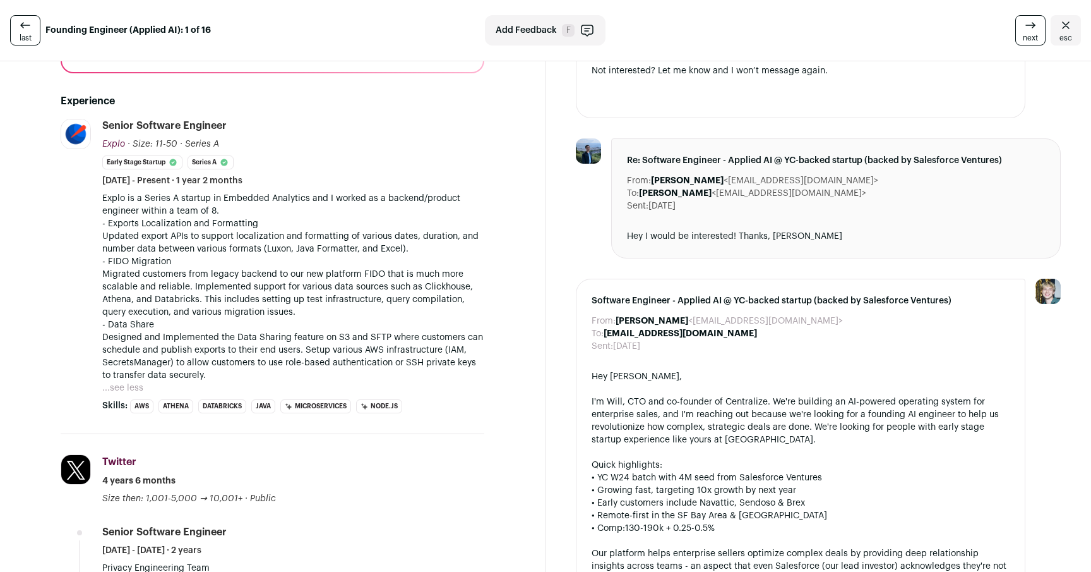
scroll to position [277, 0]
click at [362, 291] on p "- FIDO Migration Migrated customers from legacy backend to our new platform FID…" at bounding box center [293, 287] width 382 height 63
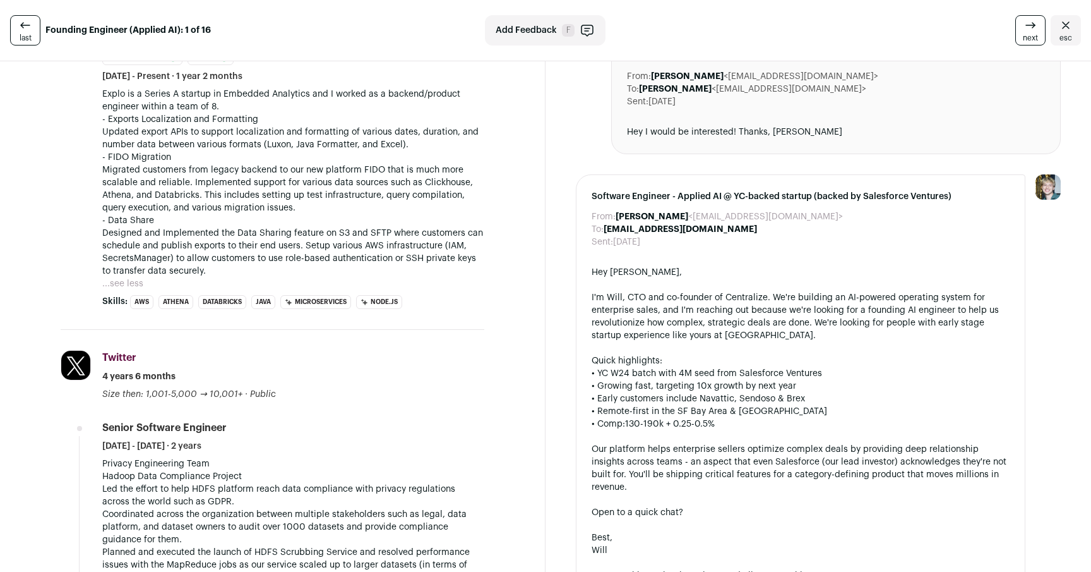
scroll to position [383, 0]
click at [361, 236] on p "- Data Share Designed and Implemented the Data Sharing feature on S3 and SFTP w…" at bounding box center [293, 243] width 382 height 63
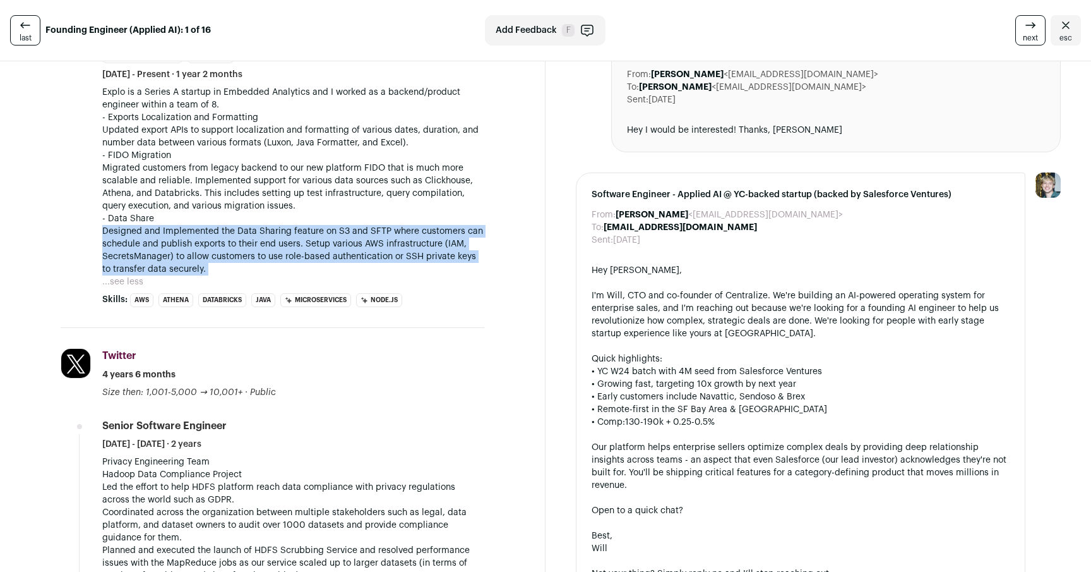
click at [361, 236] on p "- Data Share Designed and Implemented the Data Sharing feature on S3 and SFTP w…" at bounding box center [293, 243] width 382 height 63
click at [371, 256] on p "- Data Share Designed and Implemented the Data Sharing feature on S3 and SFTP w…" at bounding box center [293, 243] width 382 height 63
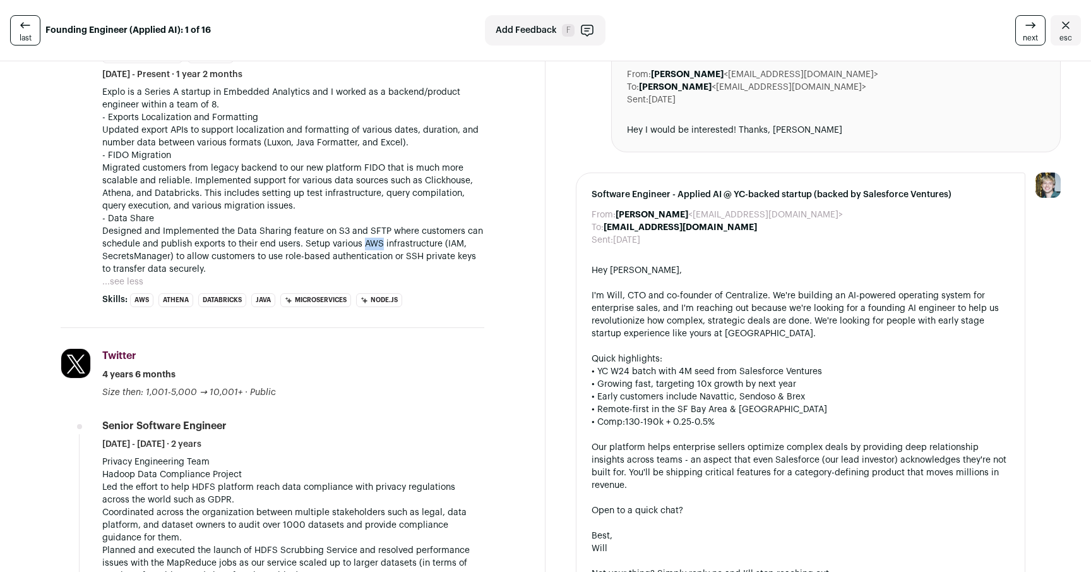
click at [371, 256] on p "- Data Share Designed and Implemented the Data Sharing feature on S3 and SFTP w…" at bounding box center [293, 243] width 382 height 63
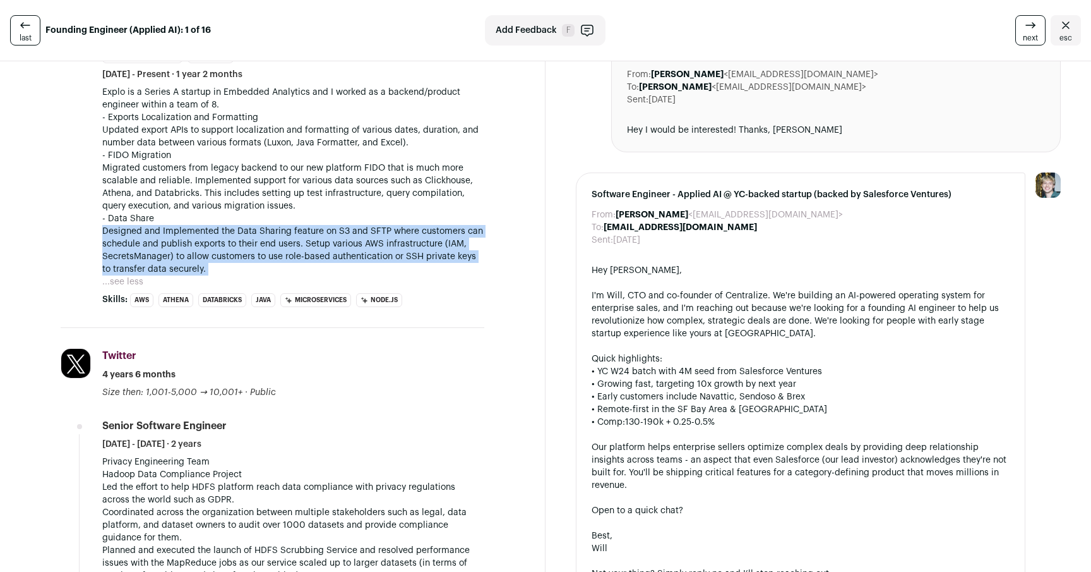
click at [371, 256] on p "- Data Share Designed and Implemented the Data Sharing feature on S3 and SFTP w…" at bounding box center [293, 243] width 382 height 63
click at [364, 256] on p "- Data Share Designed and Implemented the Data Sharing feature on S3 and SFTP w…" at bounding box center [293, 243] width 382 height 63
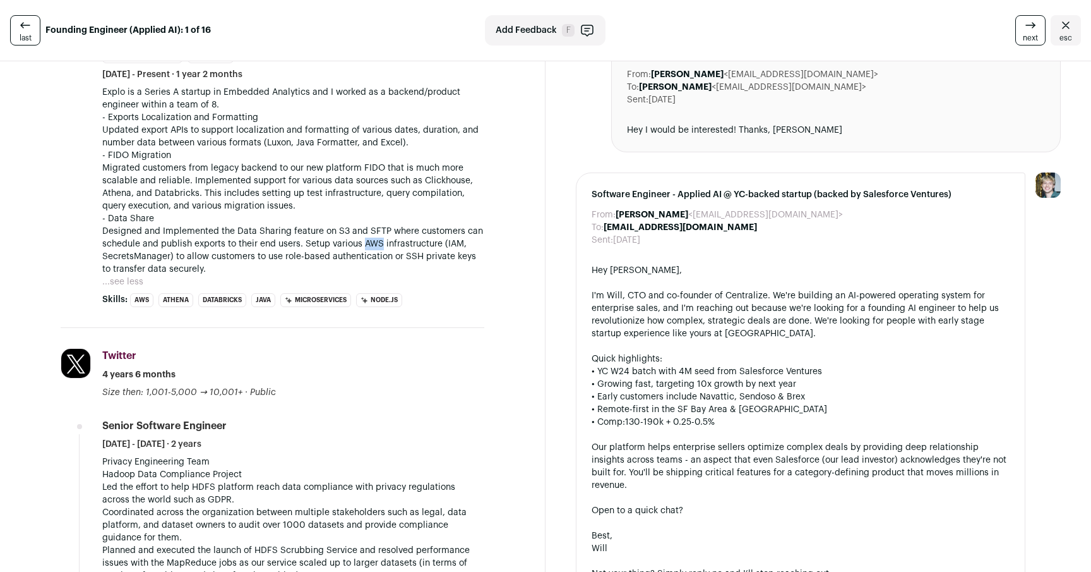
click at [363, 256] on p "- Data Share Designed and Implemented the Data Sharing feature on S3 and SFTP w…" at bounding box center [293, 243] width 382 height 63
click at [332, 260] on p "- Data Share Designed and Implemented the Data Sharing feature on S3 and SFTP w…" at bounding box center [293, 243] width 382 height 63
click at [332, 259] on p "- Data Share Designed and Implemented the Data Sharing feature on S3 and SFTP w…" at bounding box center [293, 243] width 382 height 63
click at [342, 251] on p "- Data Share Designed and Implemented the Data Sharing feature on S3 and SFTP w…" at bounding box center [293, 243] width 382 height 63
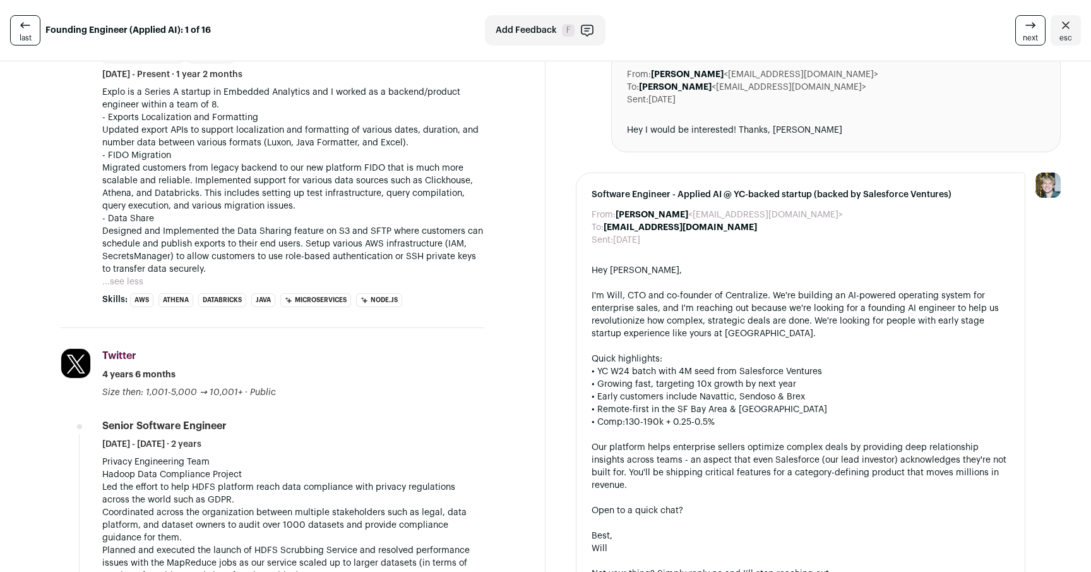
click at [344, 249] on p "- Data Share Designed and Implemented the Data Sharing feature on S3 and SFTP w…" at bounding box center [293, 243] width 382 height 63
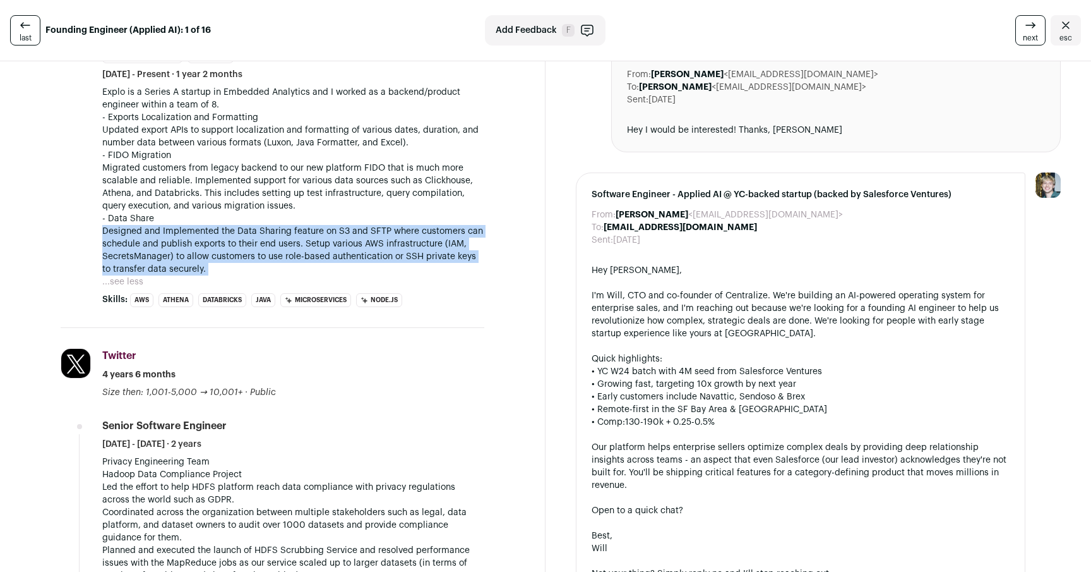
click at [344, 249] on p "- Data Share Designed and Implemented the Data Sharing feature on S3 and SFTP w…" at bounding box center [293, 243] width 382 height 63
click at [312, 249] on p "- Data Share Designed and Implemented the Data Sharing feature on S3 and SFTP w…" at bounding box center [293, 243] width 382 height 63
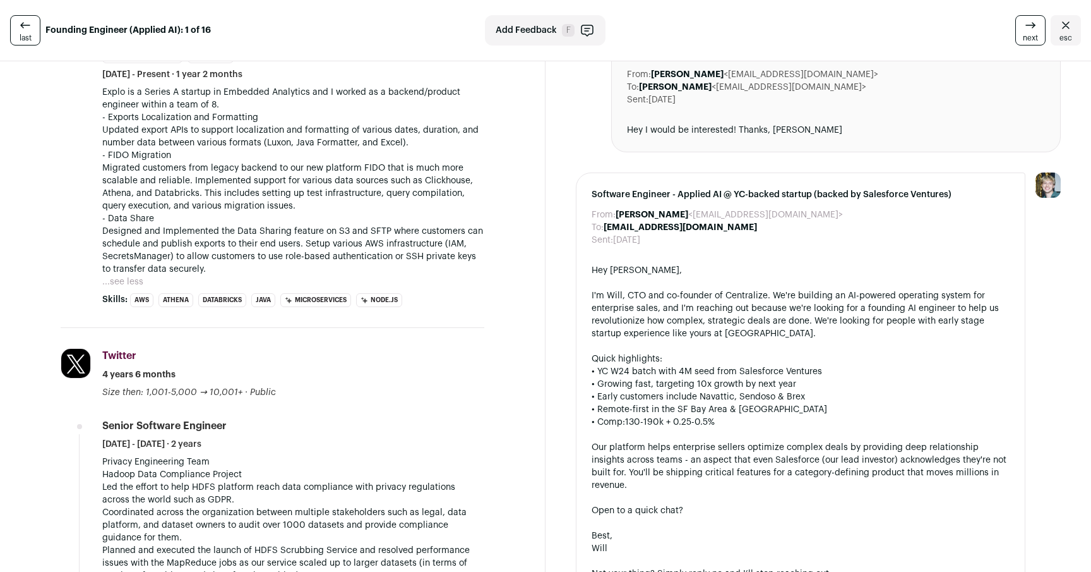
click at [345, 249] on p "- Data Share Designed and Implemented the Data Sharing feature on S3 and SFTP w…" at bounding box center [293, 243] width 382 height 63
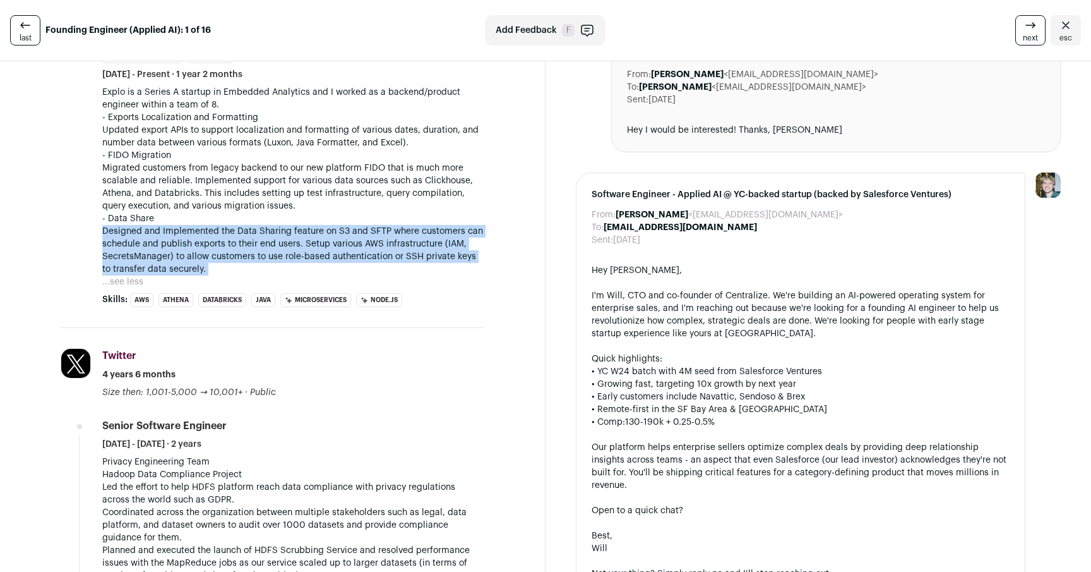
click at [345, 249] on p "- Data Share Designed and Implemented the Data Sharing feature on S3 and SFTP w…" at bounding box center [293, 243] width 382 height 63
click at [373, 252] on p "- Data Share Designed and Implemented the Data Sharing feature on S3 and SFTP w…" at bounding box center [293, 243] width 382 height 63
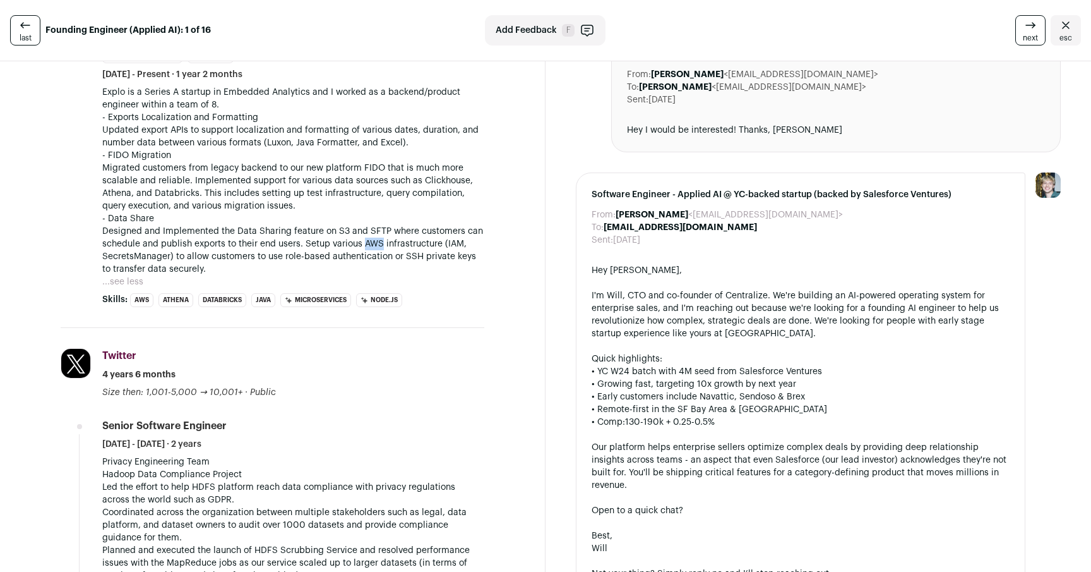
click at [373, 251] on p "- Data Share Designed and Implemented the Data Sharing feature on S3 and SFTP w…" at bounding box center [293, 243] width 382 height 63
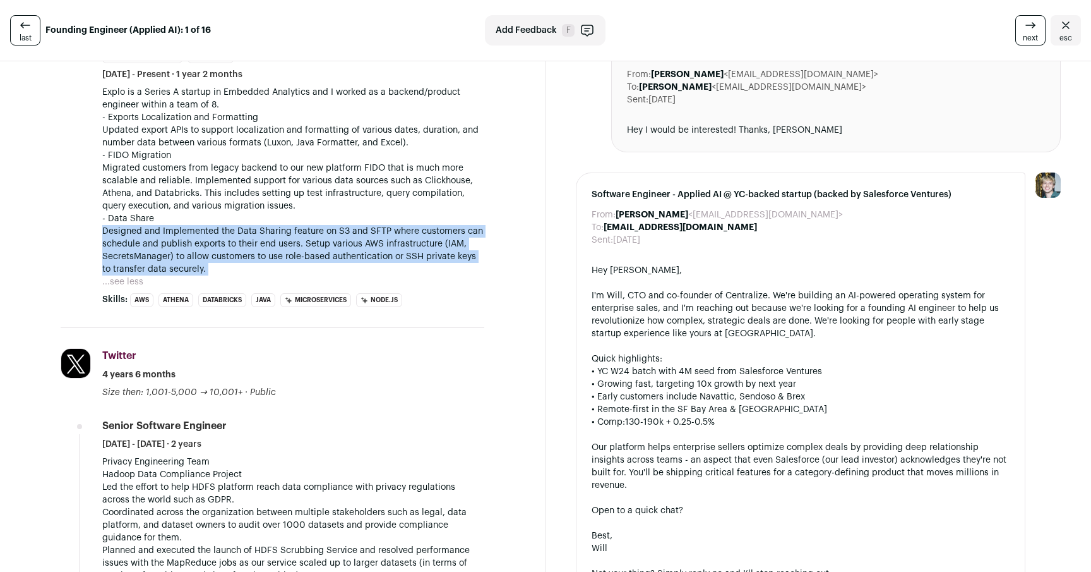
click at [373, 251] on p "- Data Share Designed and Implemented the Data Sharing feature on S3 and SFTP w…" at bounding box center [293, 243] width 382 height 63
click at [390, 253] on p "- Data Share Designed and Implemented the Data Sharing feature on S3 and SFTP w…" at bounding box center [293, 243] width 382 height 63
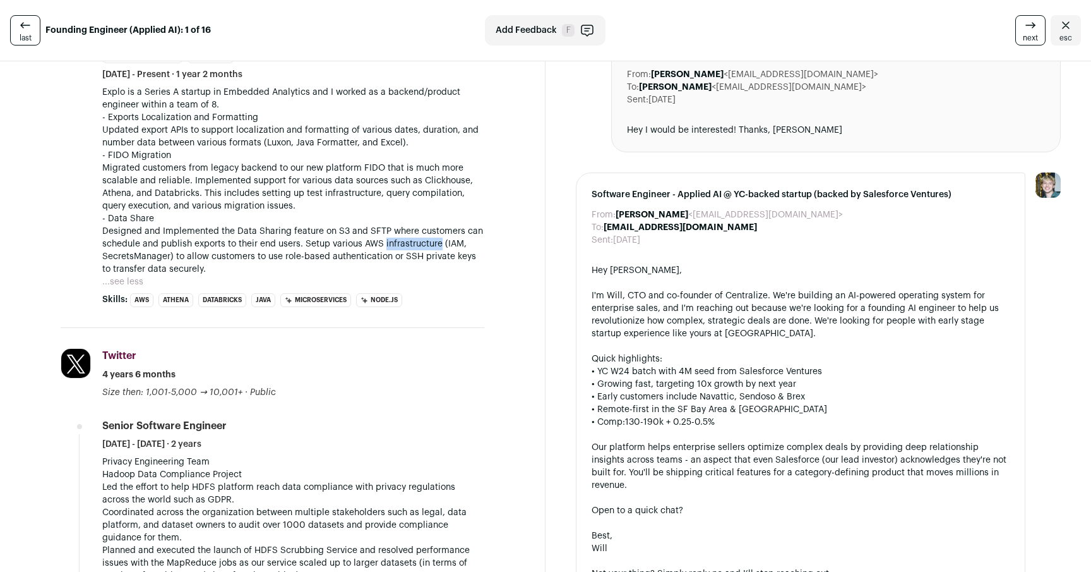
click at [390, 253] on p "- Data Share Designed and Implemented the Data Sharing feature on S3 and SFTP w…" at bounding box center [293, 243] width 382 height 63
click at [381, 246] on p "- Data Share Designed and Implemented the Data Sharing feature on S3 and SFTP w…" at bounding box center [293, 243] width 382 height 63
click at [377, 249] on p "- Data Share Designed and Implemented the Data Sharing feature on S3 and SFTP w…" at bounding box center [293, 243] width 382 height 63
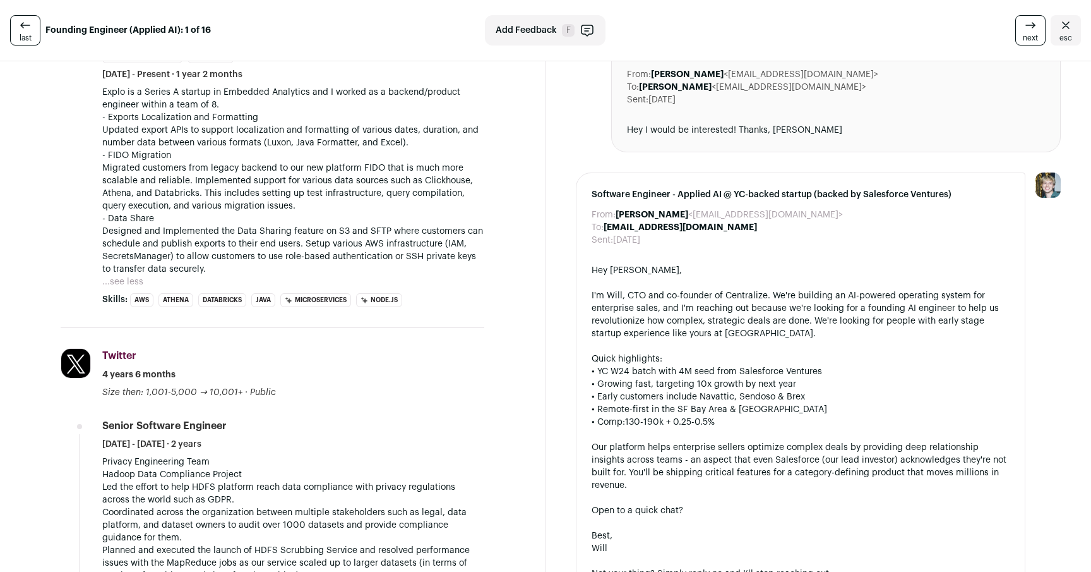
click at [387, 248] on p "- Data Share Designed and Implemented the Data Sharing feature on S3 and SFTP w…" at bounding box center [293, 243] width 382 height 63
click at [372, 248] on p "- Data Share Designed and Implemented the Data Sharing feature on S3 and SFTP w…" at bounding box center [293, 243] width 382 height 63
click at [316, 210] on p "- FIDO Migration Migrated customers from legacy backend to our new platform FID…" at bounding box center [293, 180] width 382 height 63
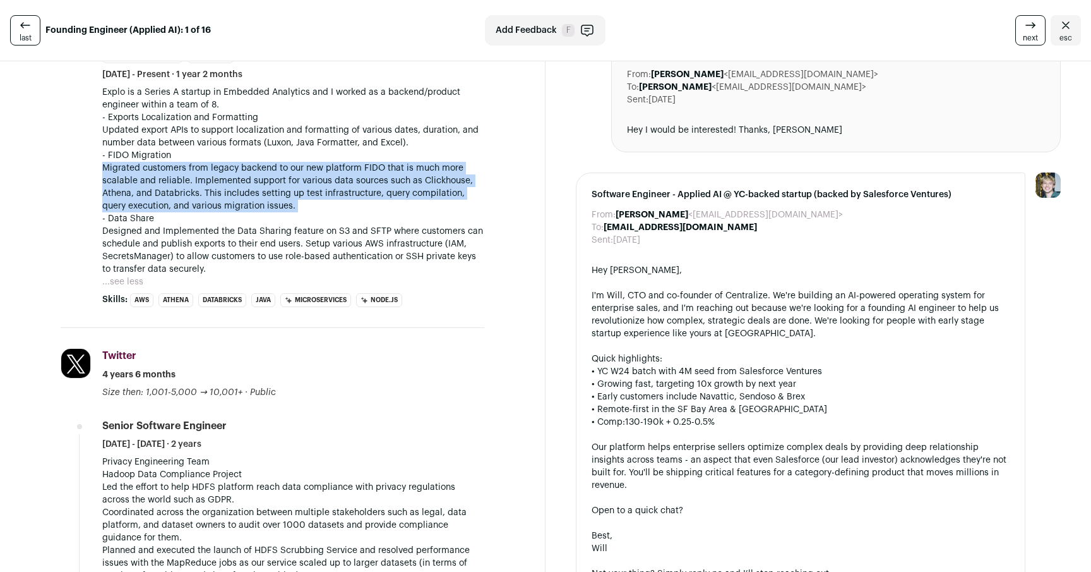
click at [316, 210] on p "- FIDO Migration Migrated customers from legacy backend to our new platform FID…" at bounding box center [293, 180] width 382 height 63
click at [282, 212] on p "- FIDO Migration Migrated customers from legacy backend to our new platform FID…" at bounding box center [293, 180] width 382 height 63
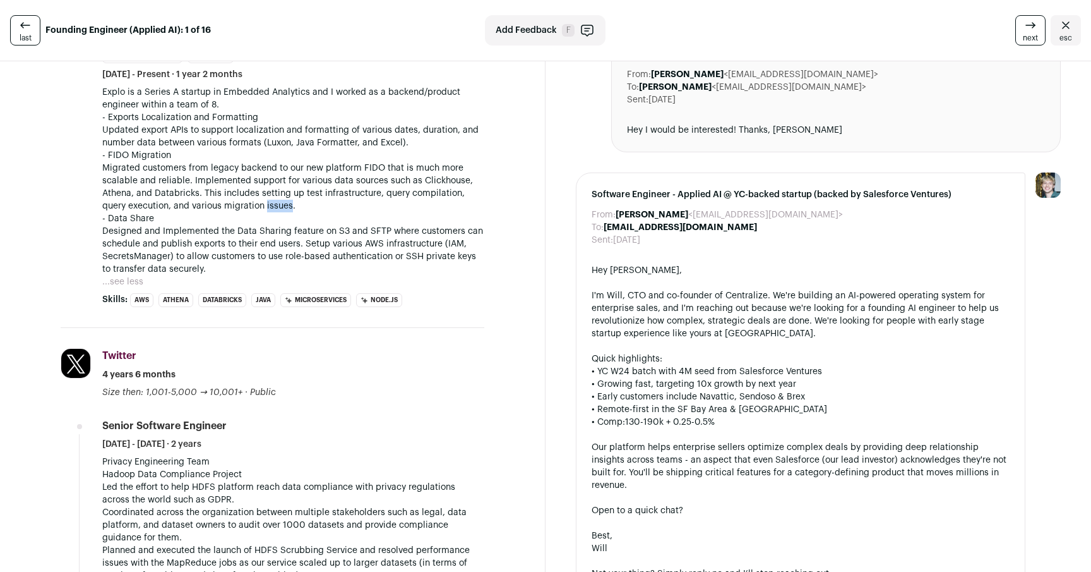
click at [282, 212] on p "- FIDO Migration Migrated customers from legacy backend to our new platform FID…" at bounding box center [293, 180] width 382 height 63
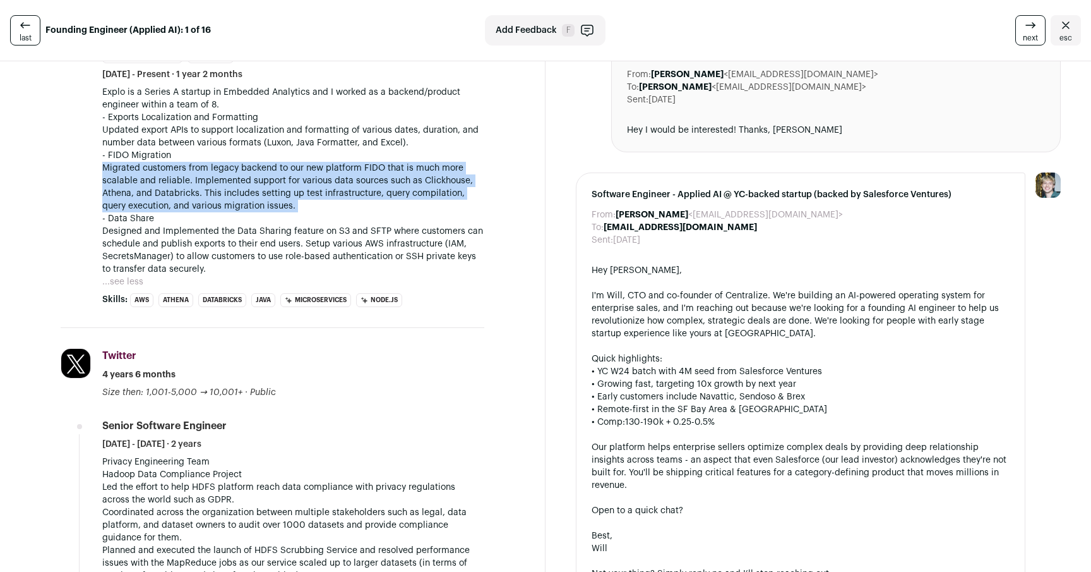
click at [282, 212] on p "- FIDO Migration Migrated customers from legacy backend to our new platform FID…" at bounding box center [293, 180] width 382 height 63
click at [285, 209] on p "- FIDO Migration Migrated customers from legacy backend to our new platform FID…" at bounding box center [293, 180] width 382 height 63
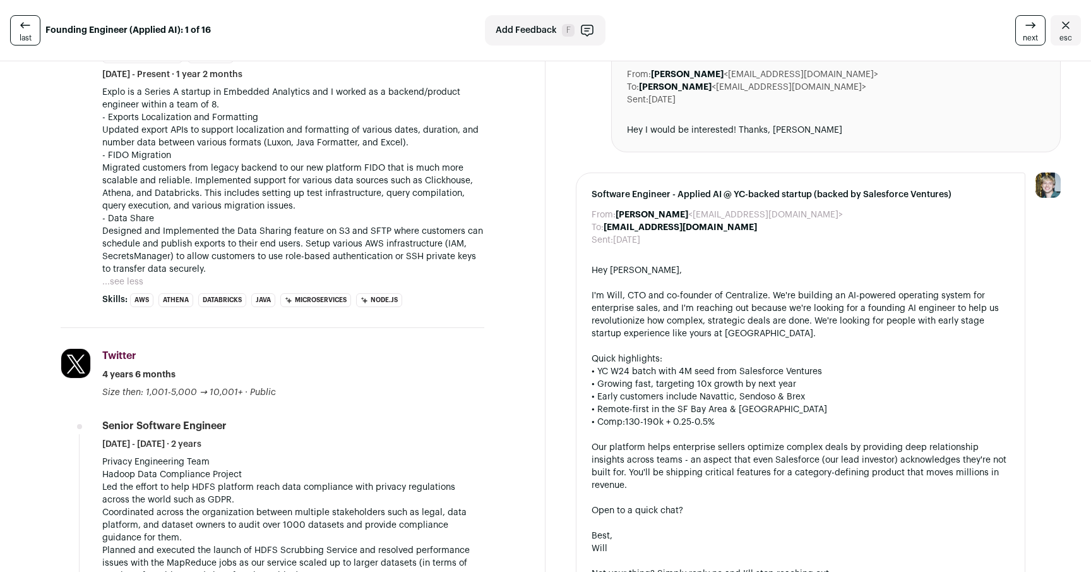
click at [360, 243] on p "- Data Share Designed and Implemented the Data Sharing feature on S3 and SFTP w…" at bounding box center [293, 243] width 382 height 63
click at [357, 241] on p "- Data Share Designed and Implemented the Data Sharing feature on S3 and SFTP w…" at bounding box center [293, 243] width 382 height 63
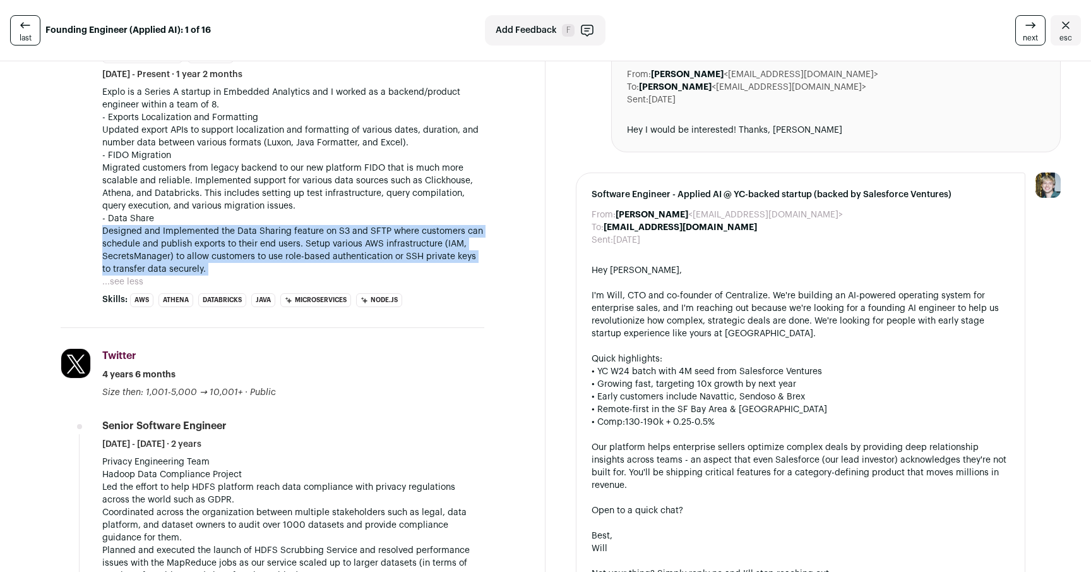
click at [357, 241] on p "- Data Share Designed and Implemented the Data Sharing feature on S3 and SFTP w…" at bounding box center [293, 243] width 382 height 63
click at [341, 246] on p "- Data Share Designed and Implemented the Data Sharing feature on S3 and SFTP w…" at bounding box center [293, 243] width 382 height 63
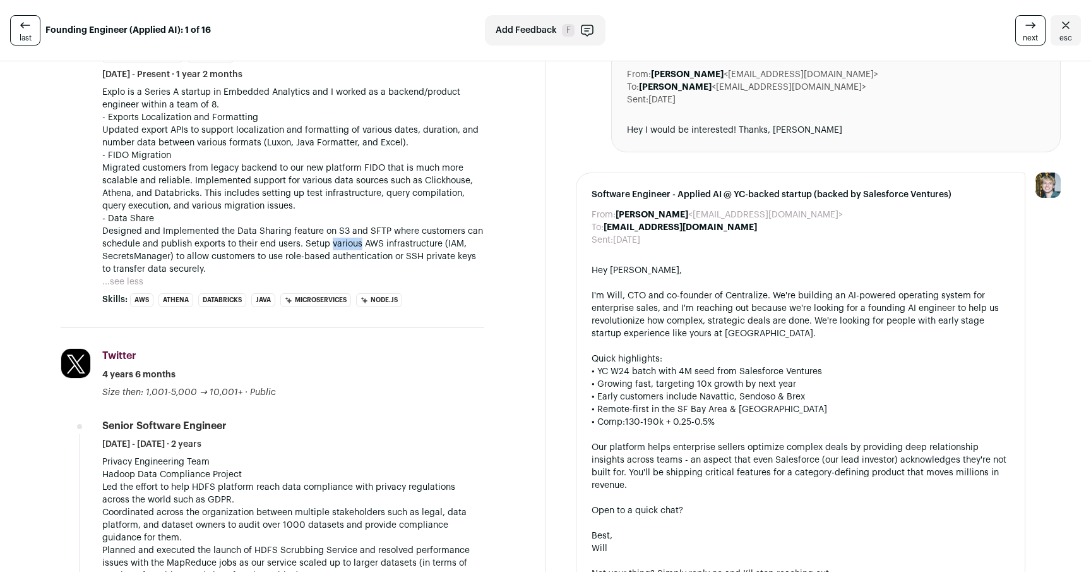
click at [341, 246] on p "- Data Share Designed and Implemented the Data Sharing feature on S3 and SFTP w…" at bounding box center [293, 243] width 382 height 63
click at [335, 224] on p "- Data Share Designed and Implemented the Data Sharing feature on S3 and SFTP w…" at bounding box center [293, 243] width 382 height 63
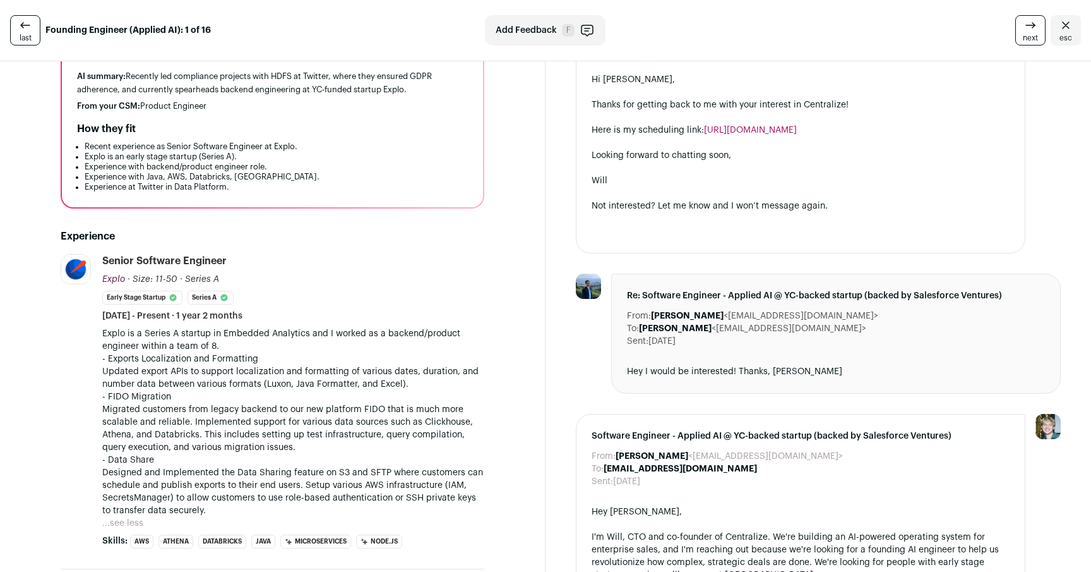
scroll to position [102, 0]
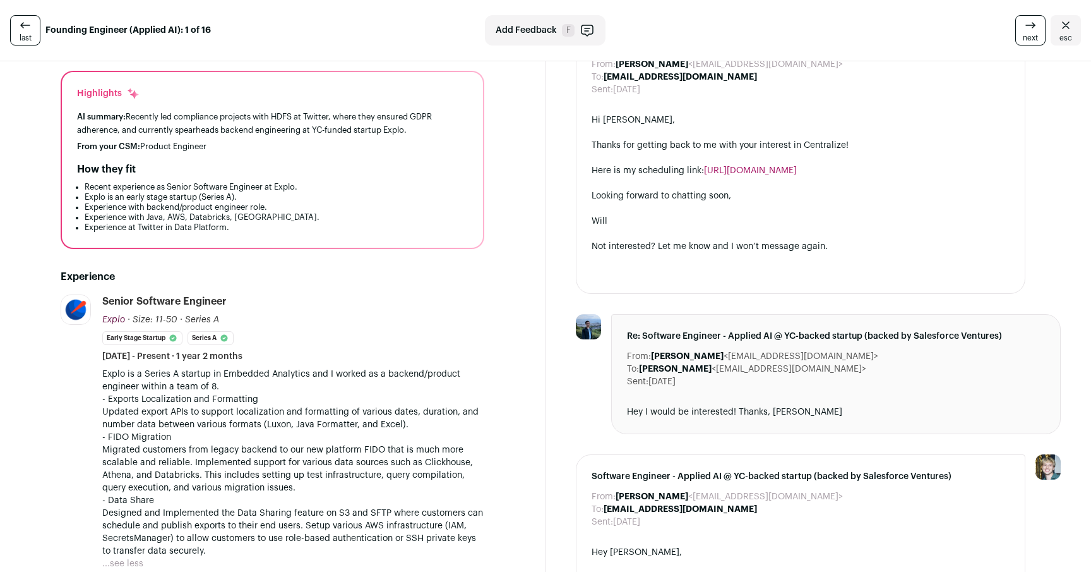
click at [447, 248] on div "Highlights AI summary: Recently led compliance projects with HDFS at Twitter, w…" at bounding box center [272, 160] width 421 height 176
click at [306, 222] on li "Experience with Java, AWS, Databricks, [GEOGRAPHIC_DATA]." at bounding box center [276, 217] width 383 height 10
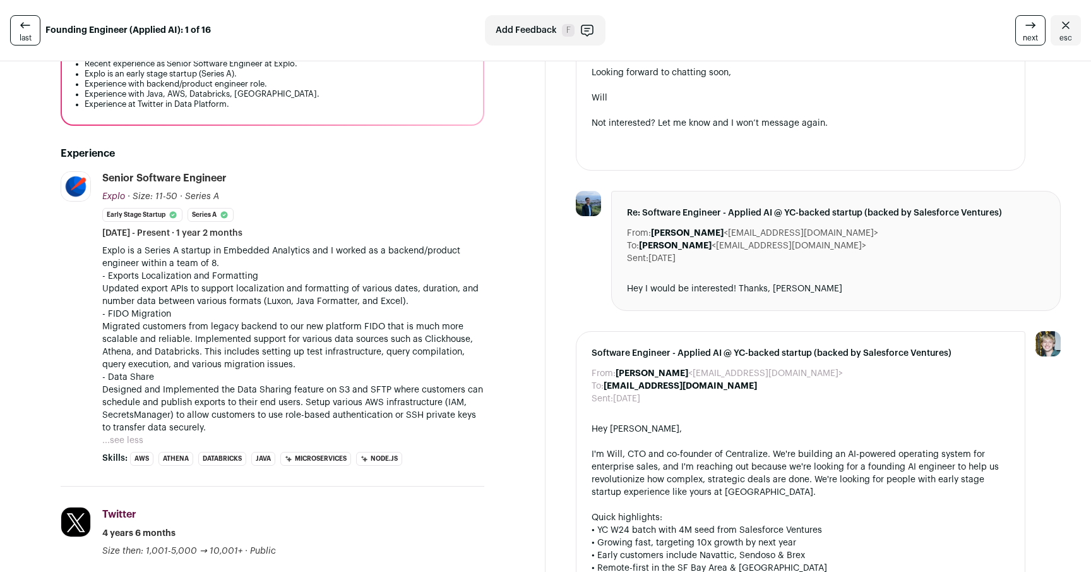
scroll to position [191, 0]
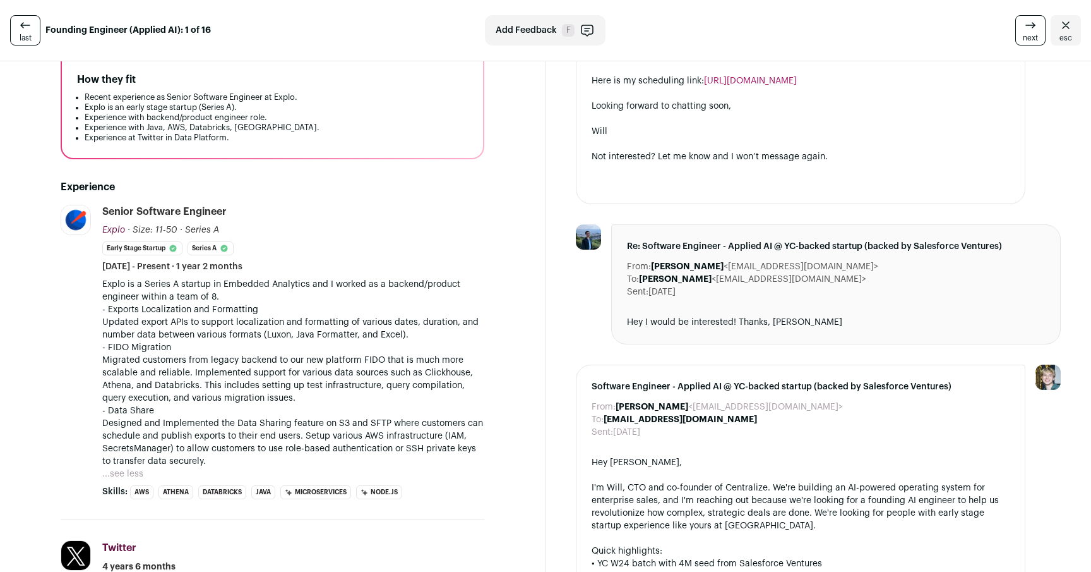
click at [424, 336] on p "- Exports Localization and Formatting Updated export APIs to support localizati…" at bounding box center [293, 322] width 382 height 38
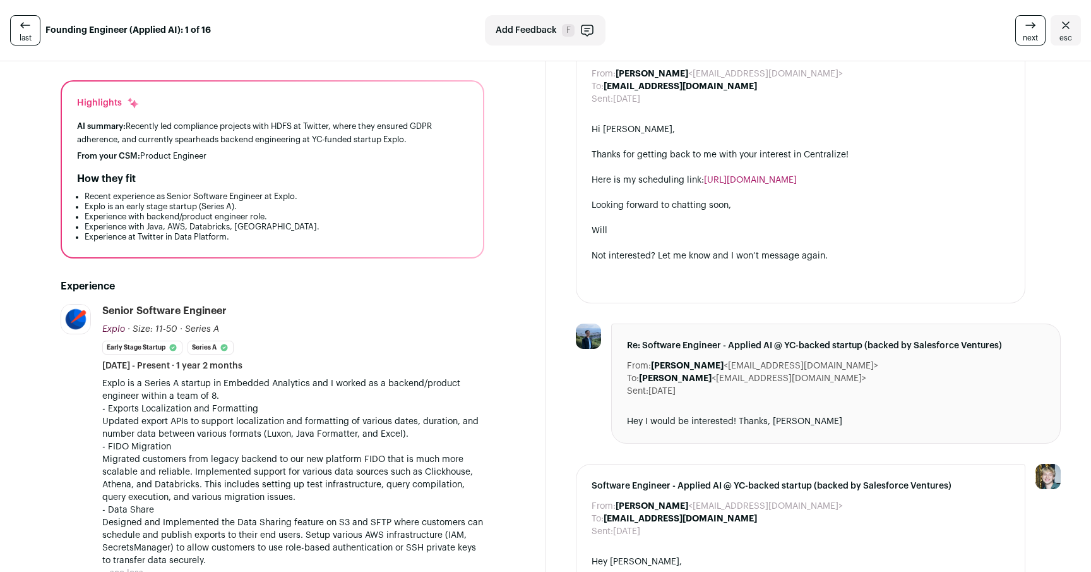
scroll to position [83, 0]
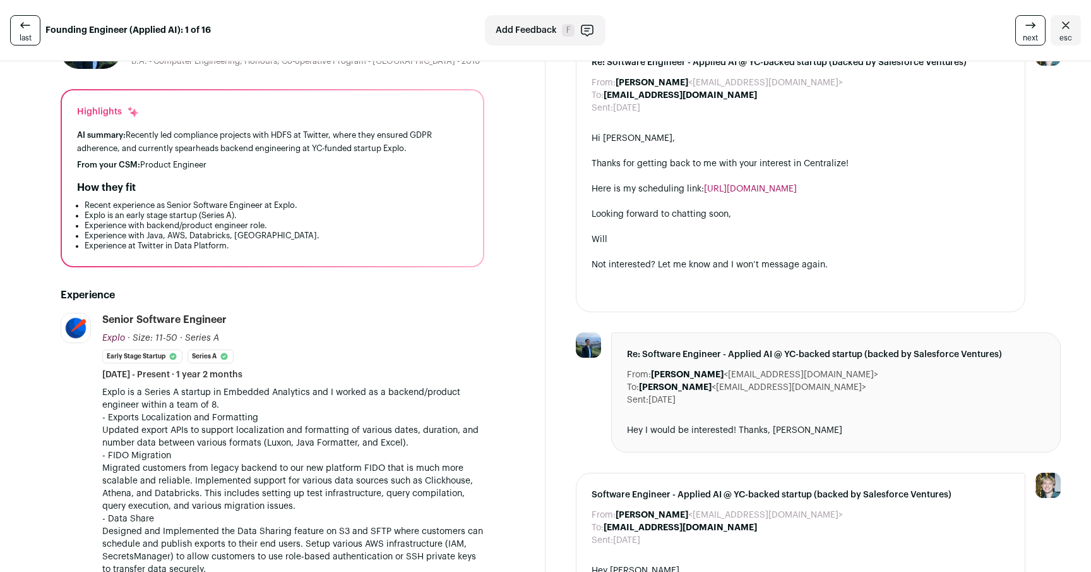
click at [859, 296] on div at bounding box center [801, 290] width 418 height 13
